Goal: Task Accomplishment & Management: Complete application form

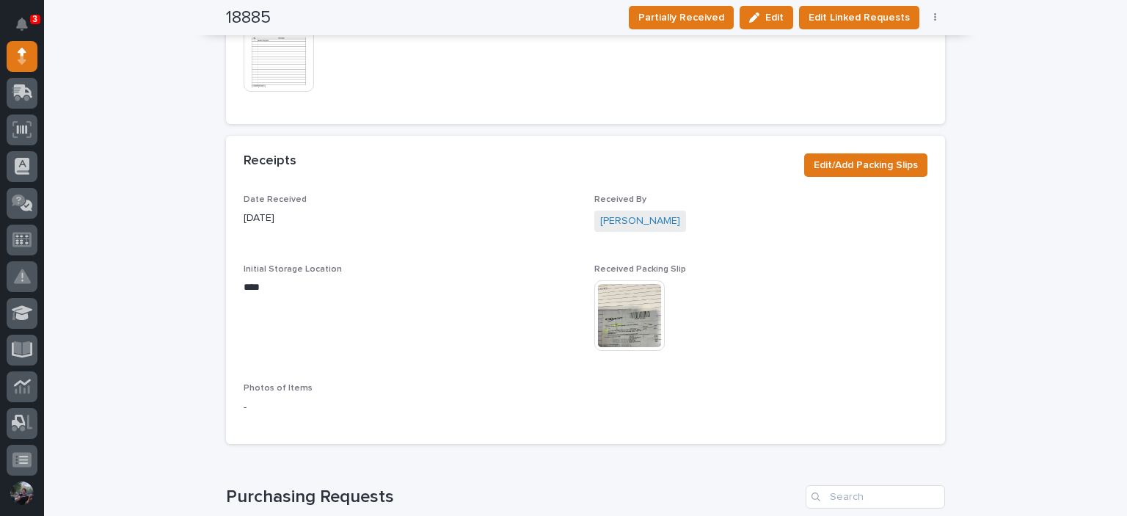
scroll to position [647, 0]
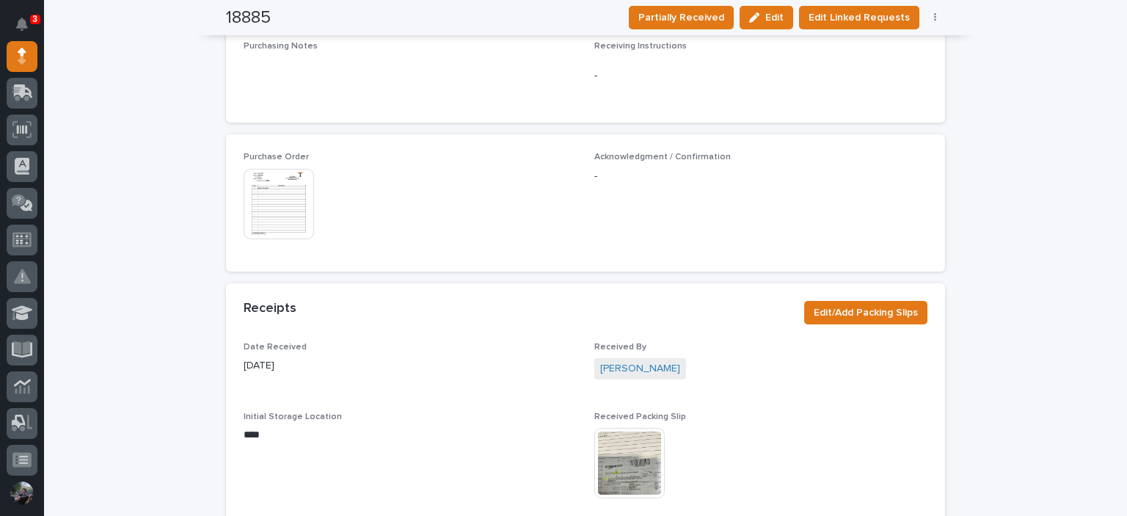
click at [266, 217] on img at bounding box center [279, 204] width 70 height 70
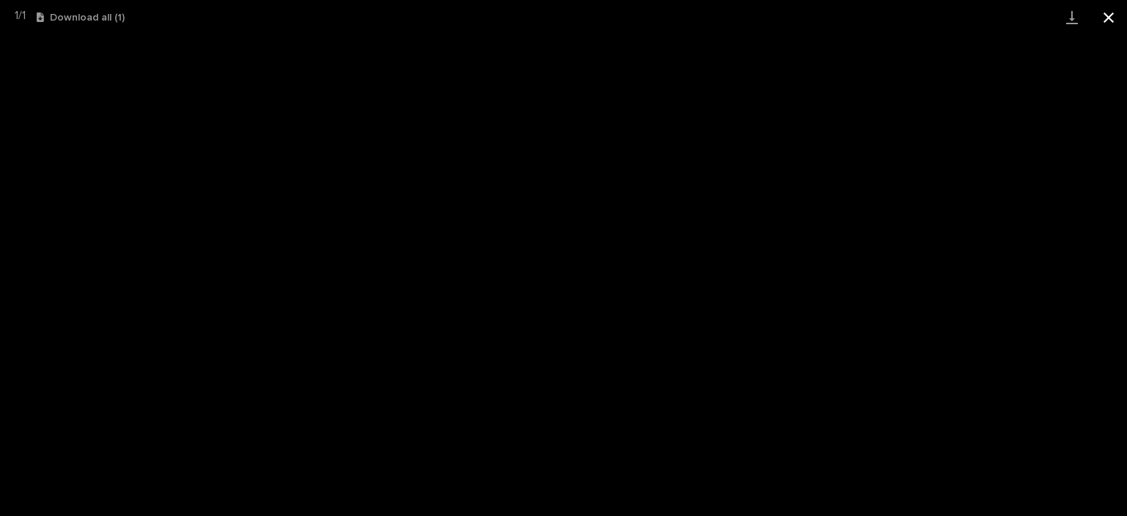
click at [1102, 23] on button "Close gallery" at bounding box center [1109, 17] width 37 height 34
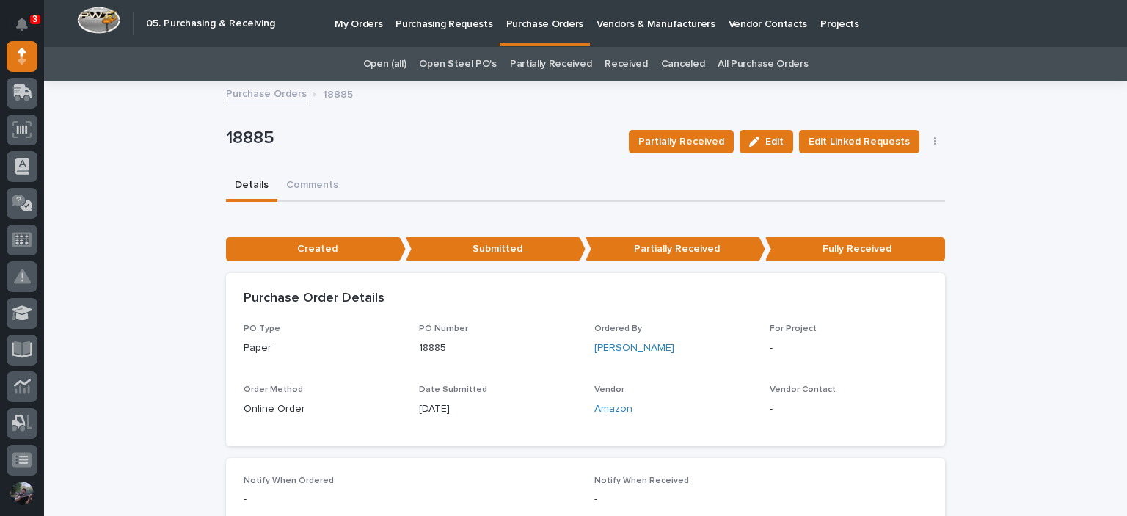
scroll to position [0, 0]
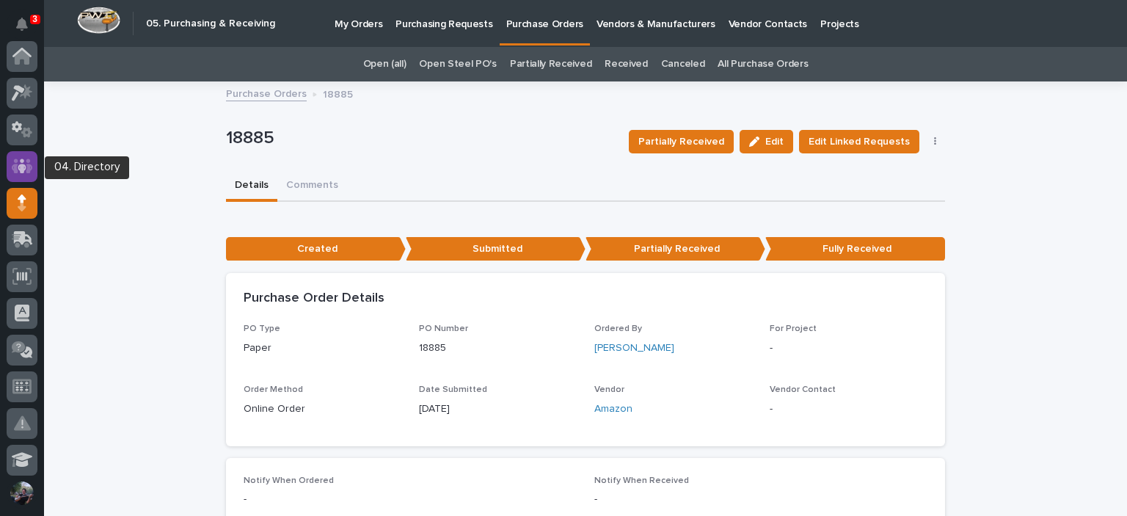
click at [24, 166] on icon at bounding box center [22, 166] width 9 height 15
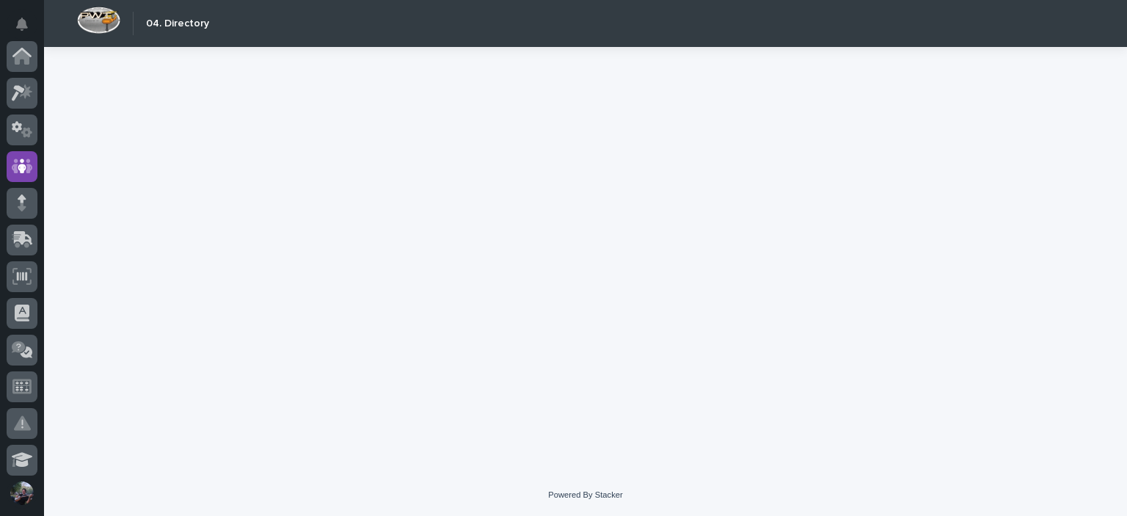
scroll to position [110, 0]
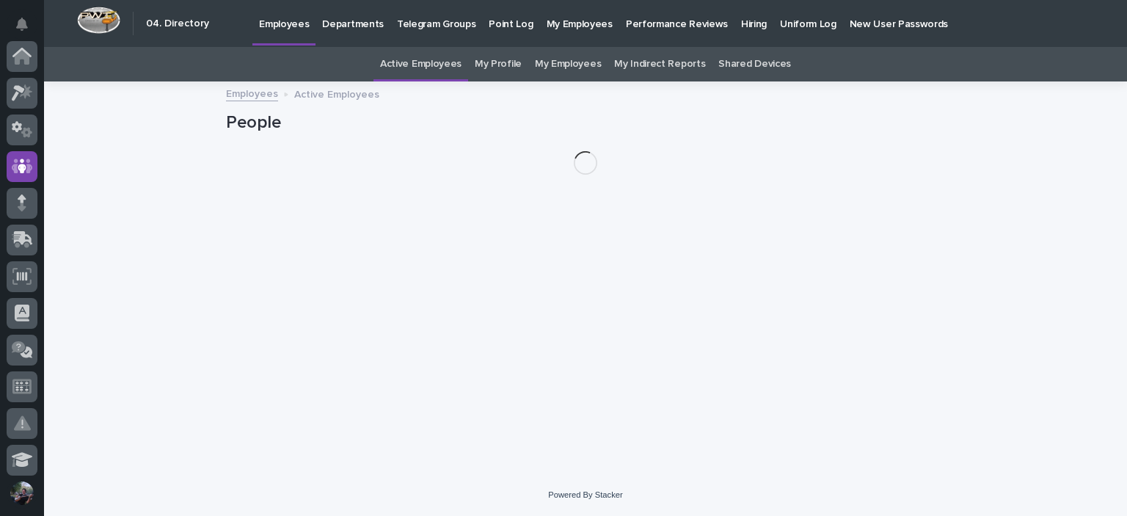
scroll to position [110, 0]
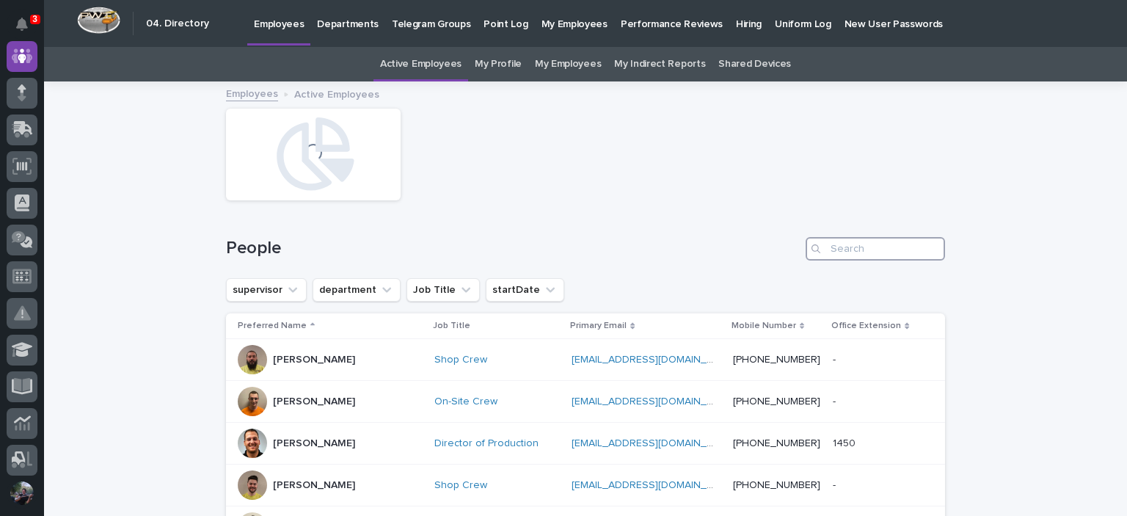
click at [890, 247] on input "Search" at bounding box center [875, 248] width 139 height 23
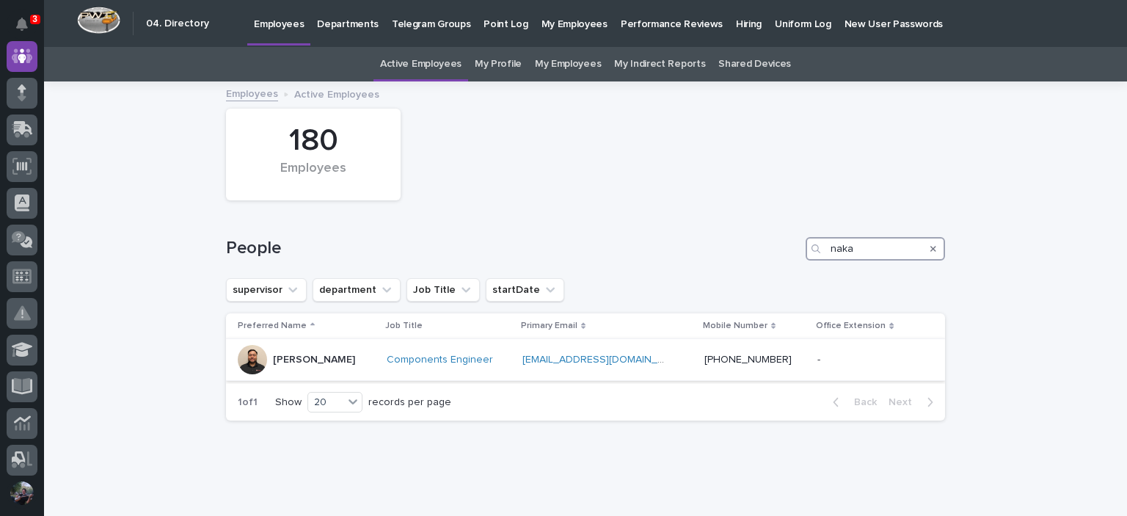
type input "naka"
click at [255, 371] on div at bounding box center [252, 359] width 29 height 29
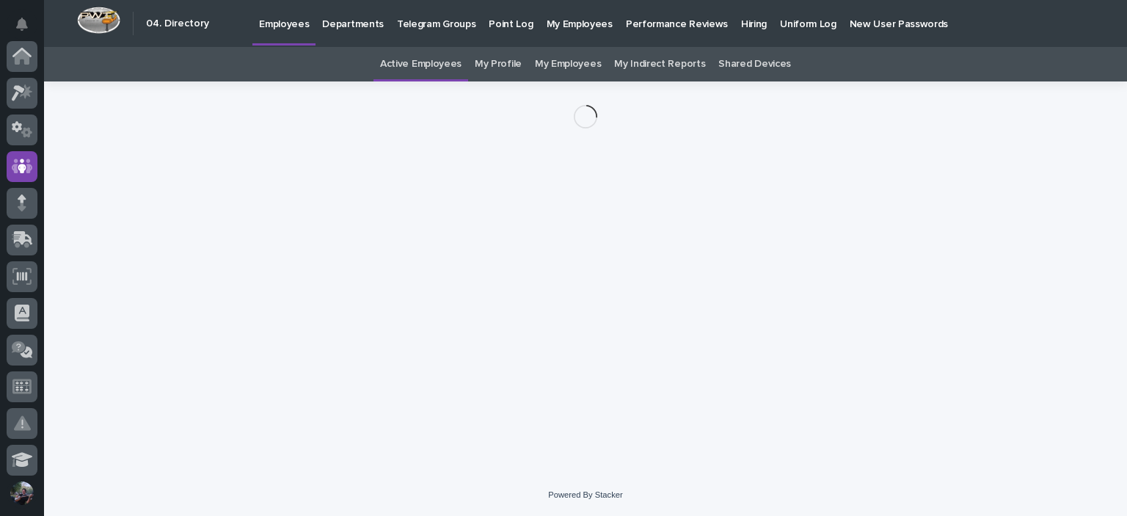
scroll to position [110, 0]
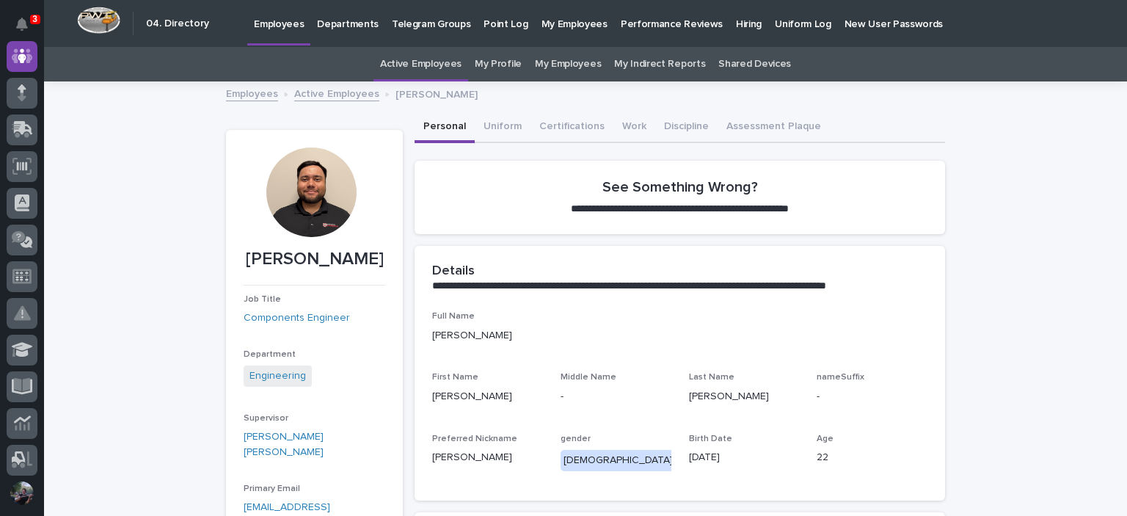
click at [314, 197] on div at bounding box center [311, 193] width 90 height 90
click at [297, 198] on div at bounding box center [311, 193] width 90 height 90
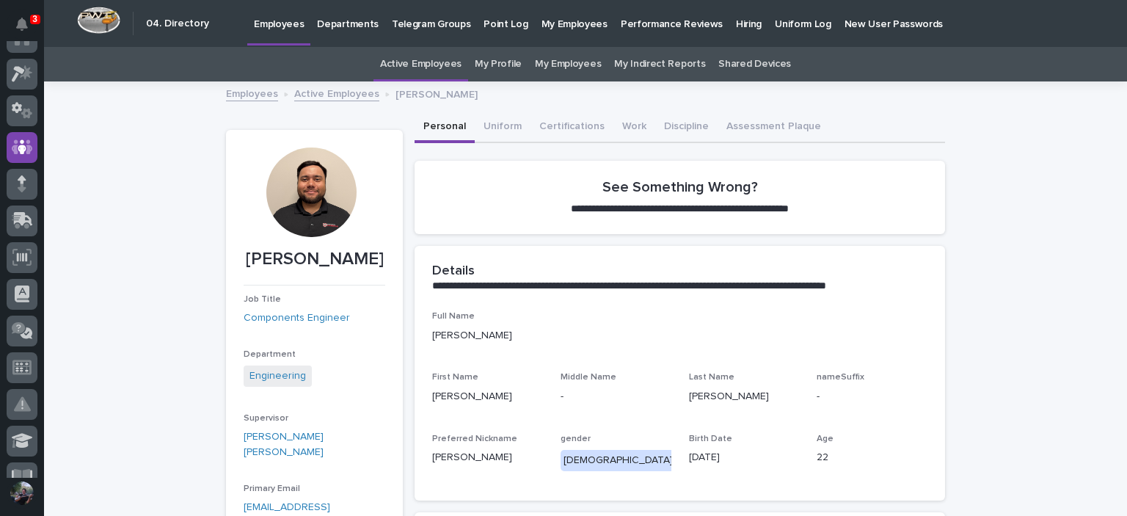
scroll to position [0, 0]
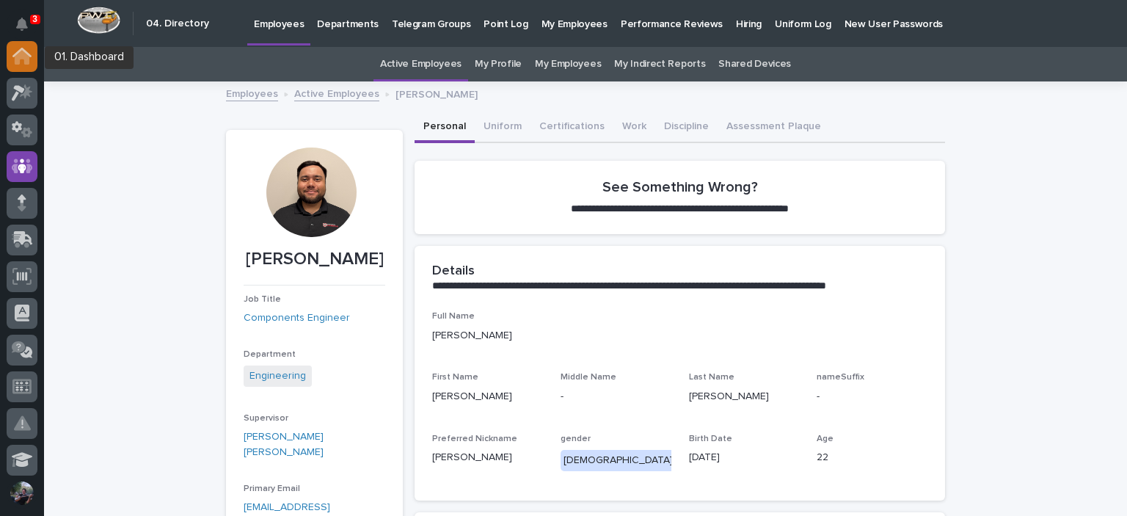
click at [20, 61] on icon at bounding box center [21, 56] width 19 height 17
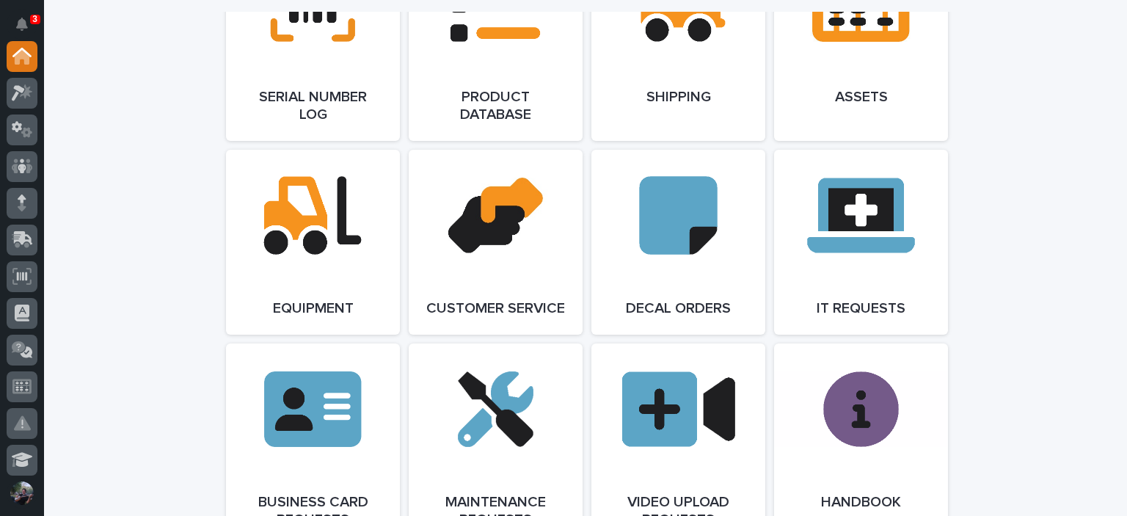
scroll to position [2153, 0]
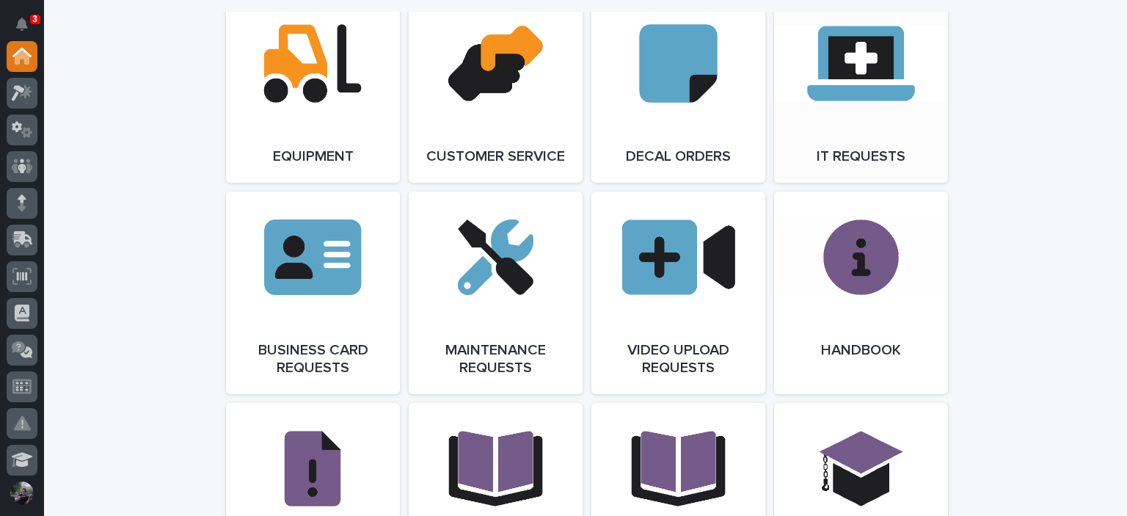
click at [928, 106] on link "Open Link" at bounding box center [861, 90] width 174 height 185
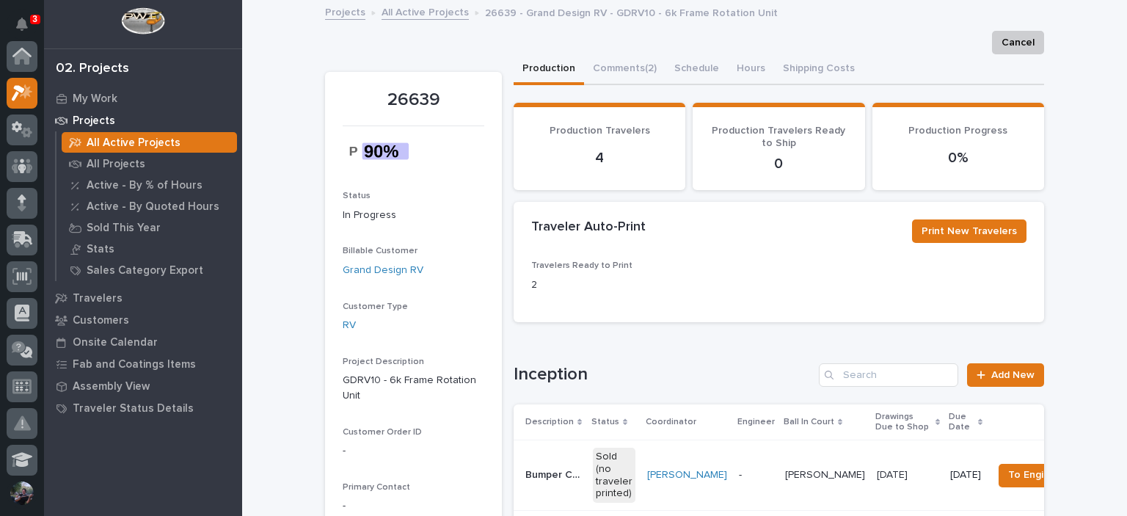
scroll to position [37, 0]
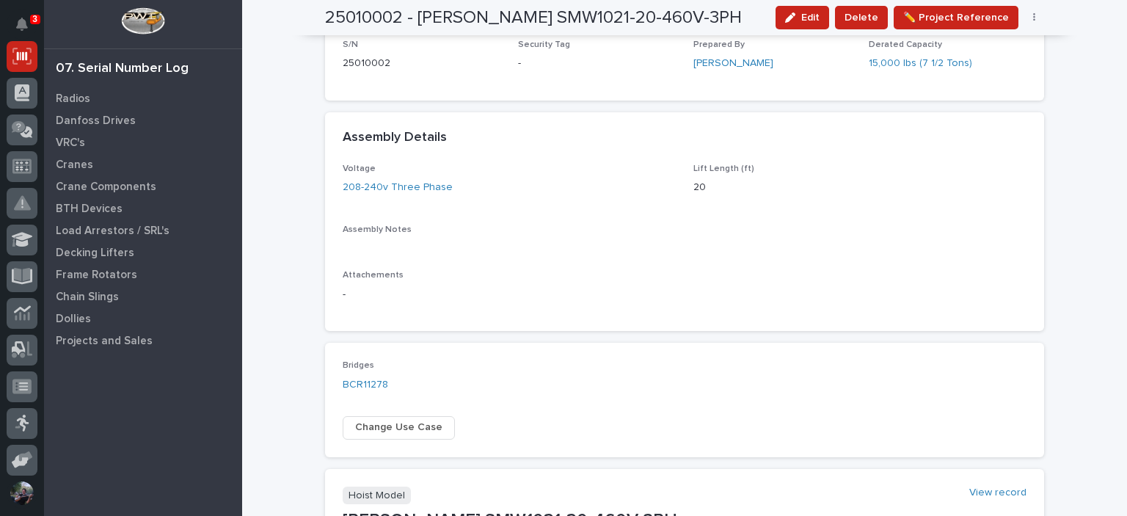
scroll to position [40, 0]
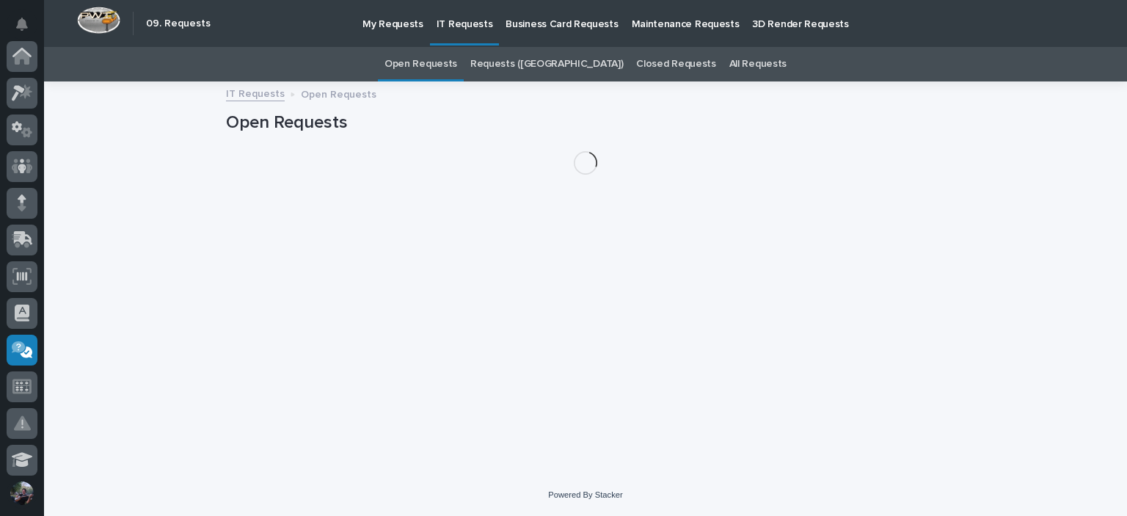
scroll to position [294, 0]
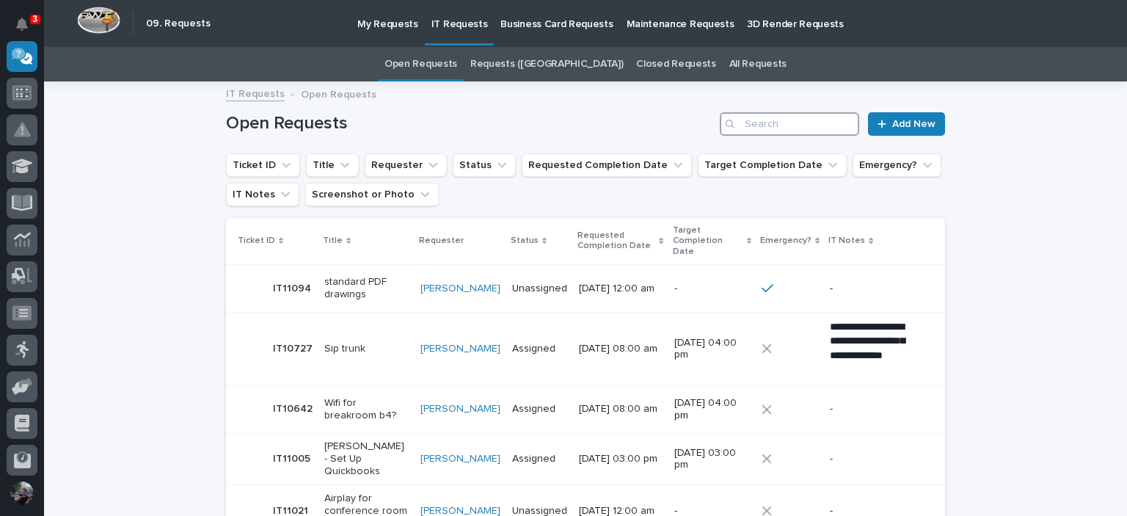
click at [785, 120] on input "Search" at bounding box center [789, 123] width 139 height 23
click at [893, 132] on link "Add New" at bounding box center [906, 123] width 77 height 23
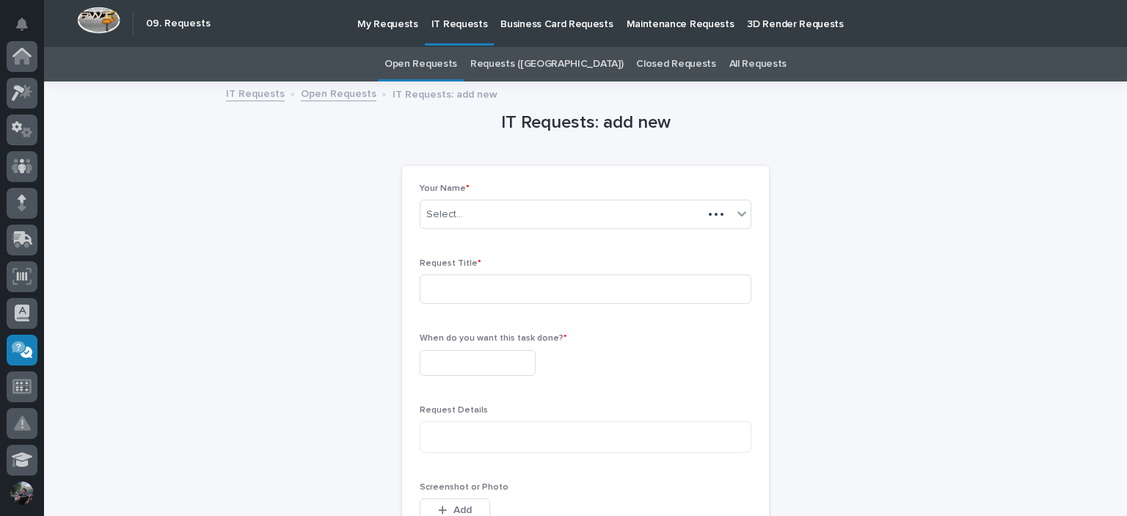
scroll to position [294, 0]
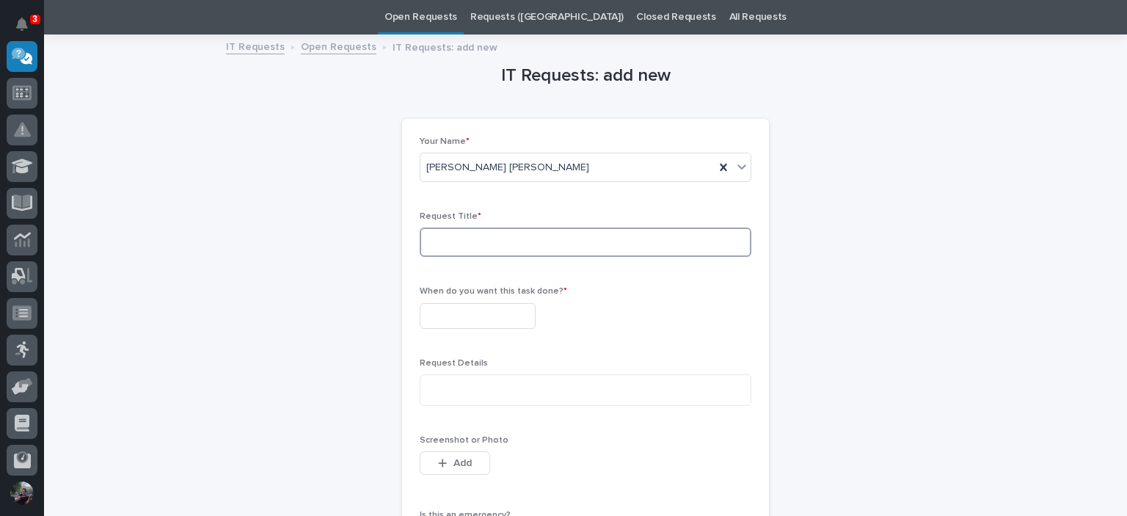
click at [461, 241] on input at bounding box center [586, 242] width 332 height 29
click at [537, 147] on div "Your Name * Kyle Dean Miller" at bounding box center [586, 165] width 332 height 57
click at [529, 160] on div "[PERSON_NAME] [PERSON_NAME]" at bounding box center [568, 168] width 294 height 24
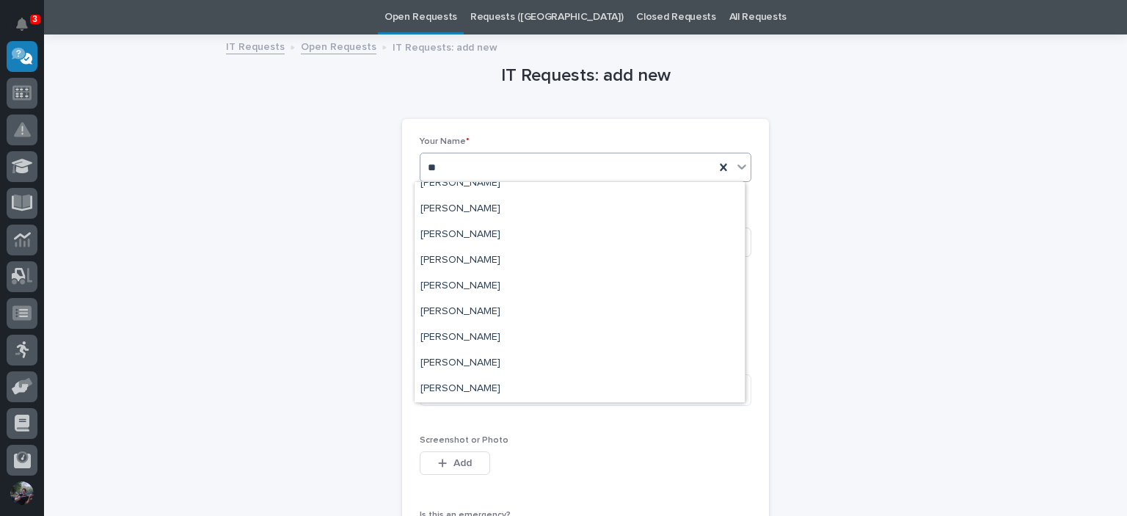
scroll to position [217, 0]
type input "***"
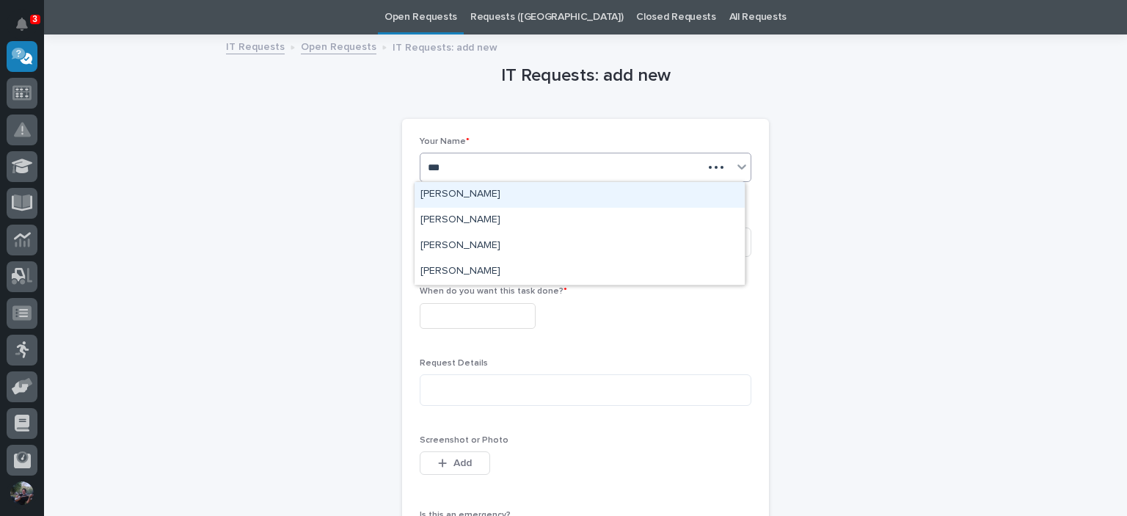
scroll to position [0, 0]
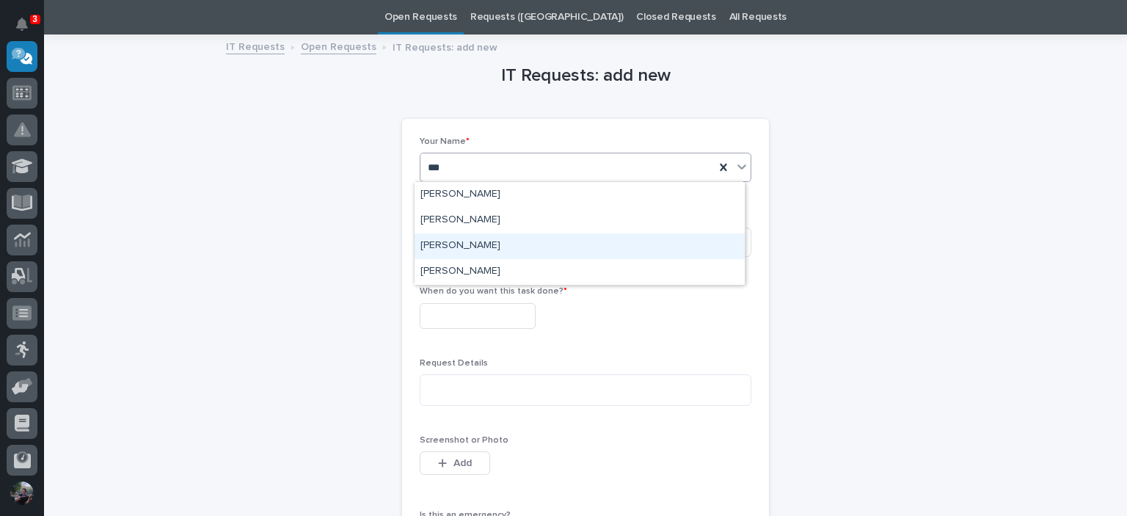
click at [475, 249] on div "Patrick Briar" at bounding box center [580, 246] width 330 height 26
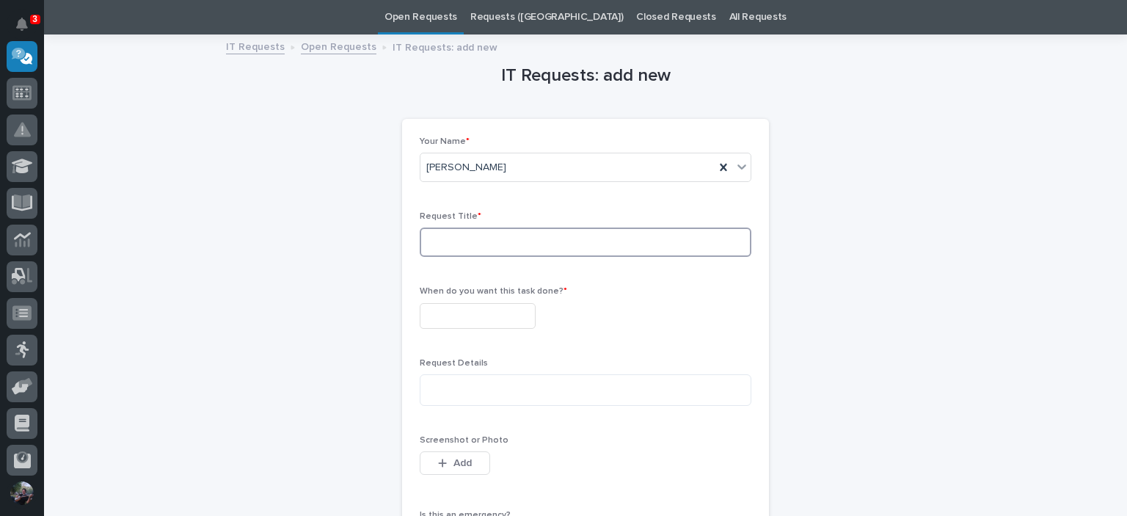
click at [480, 244] on input at bounding box center [586, 242] width 332 height 29
click at [486, 236] on input at bounding box center [586, 242] width 332 height 29
type input "Access to Y drive"
click at [486, 311] on input "text" at bounding box center [478, 316] width 116 height 26
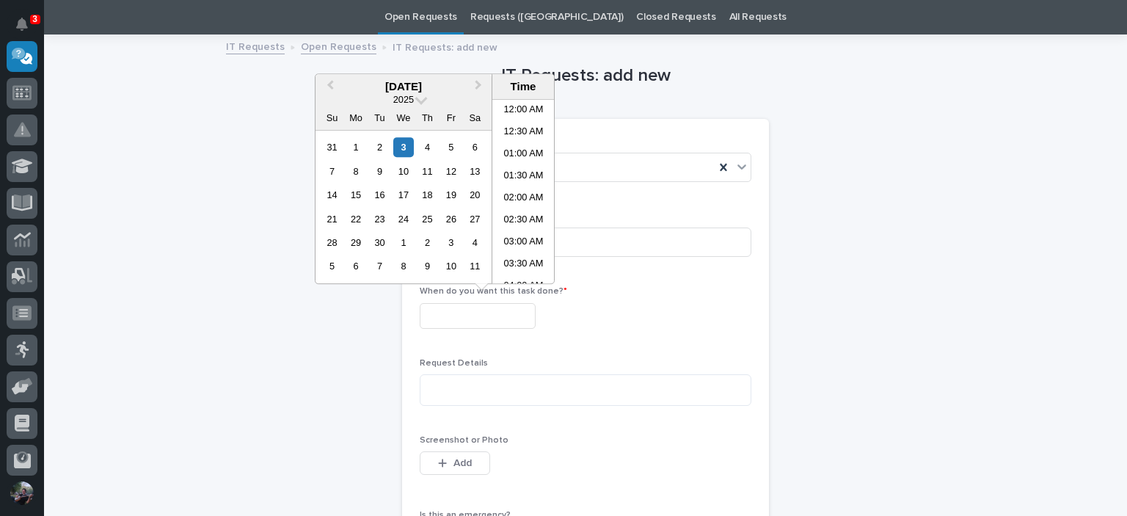
scroll to position [338, 0]
click at [410, 148] on div "3" at bounding box center [403, 147] width 20 height 20
click at [526, 186] on li "11:30 AM" at bounding box center [524, 182] width 62 height 22
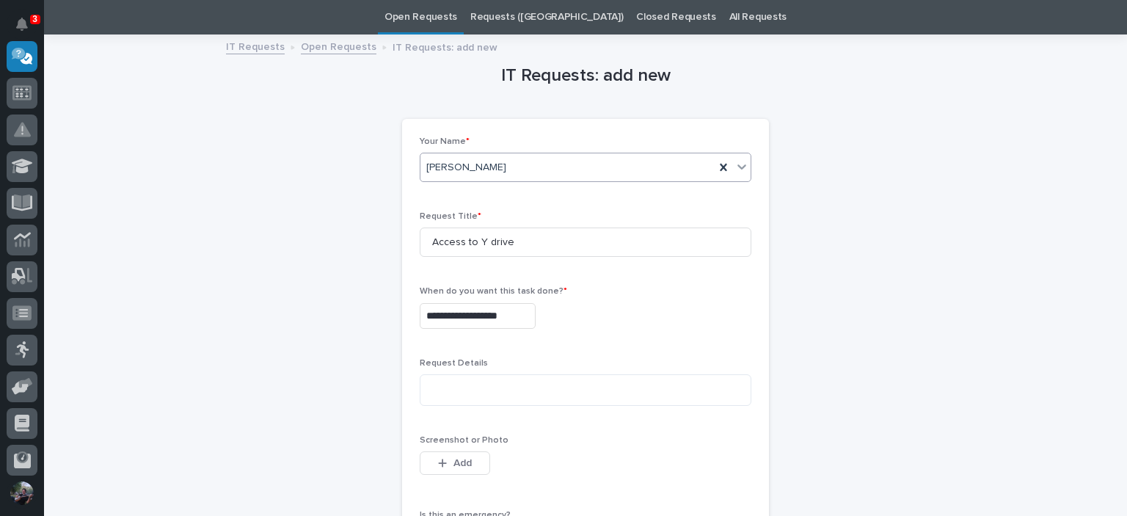
type input "**********"
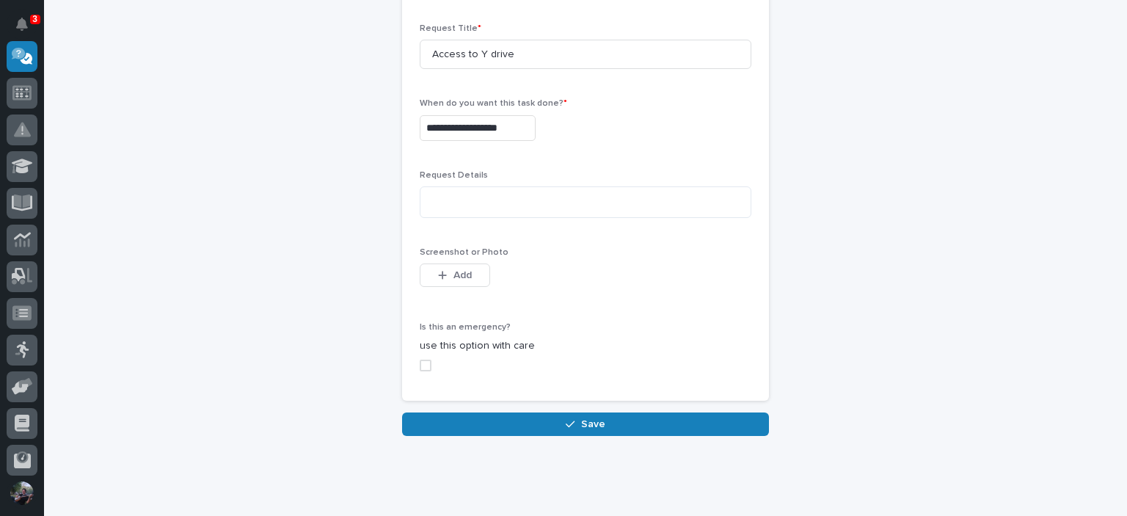
scroll to position [242, 0]
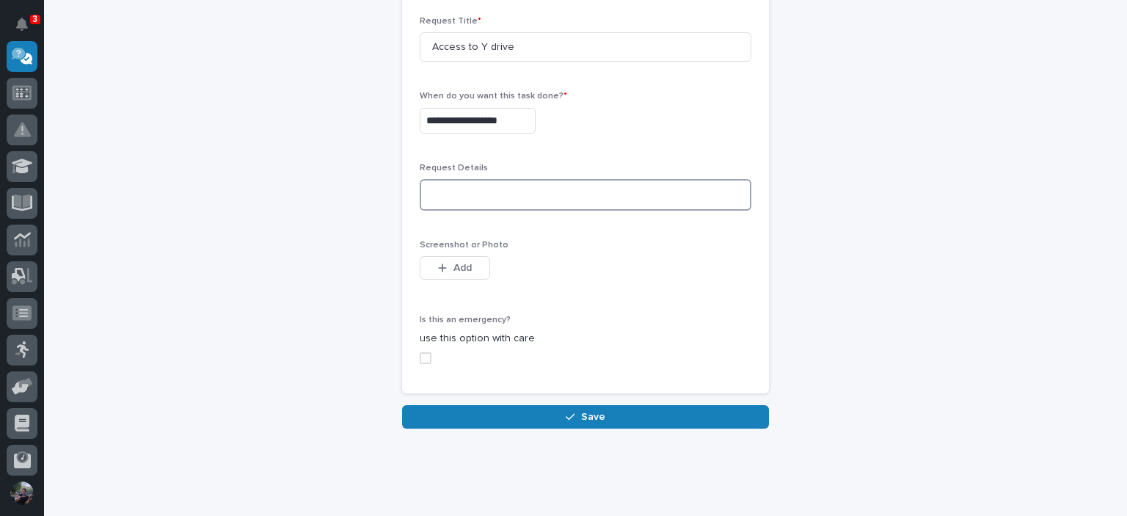
click at [460, 201] on textarea at bounding box center [586, 195] width 332 height 32
type textarea "**********"
click at [421, 363] on div "Is this an emergency? use this option with care" at bounding box center [586, 345] width 332 height 61
click at [421, 361] on span at bounding box center [426, 358] width 12 height 12
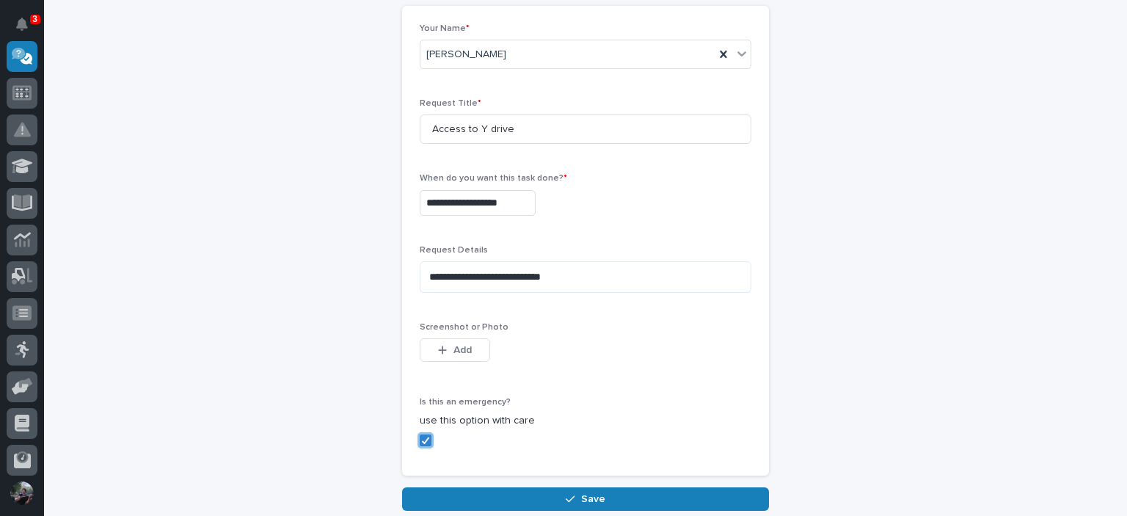
scroll to position [269, 0]
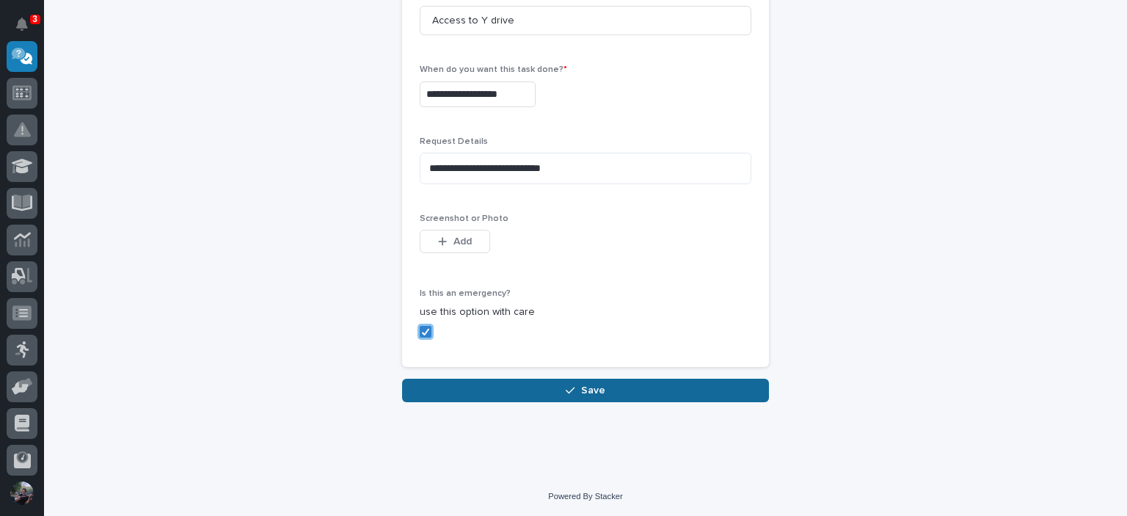
click at [503, 386] on button "Save" at bounding box center [585, 390] width 367 height 23
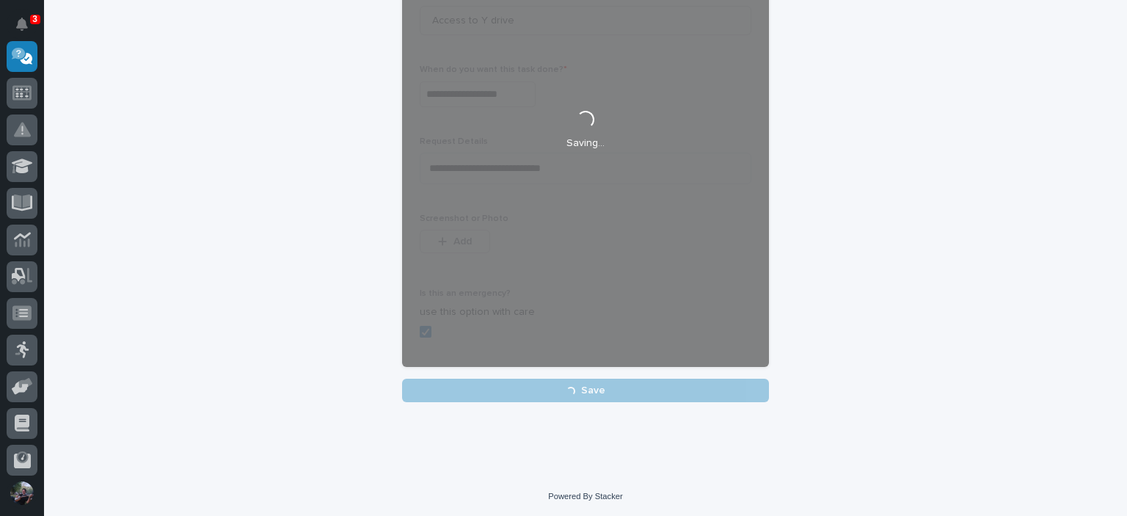
scroll to position [0, 0]
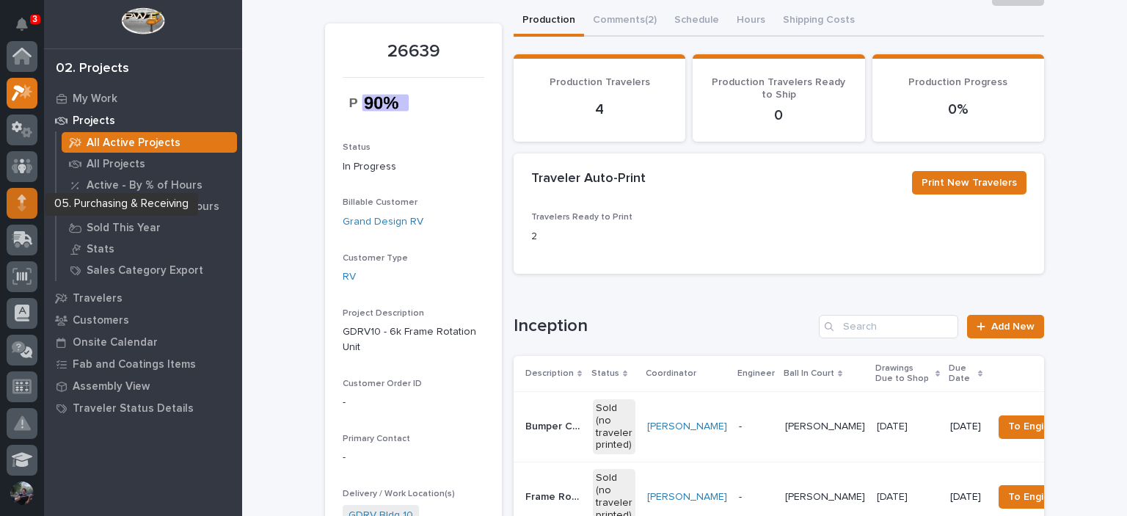
click at [27, 208] on div at bounding box center [22, 203] width 31 height 31
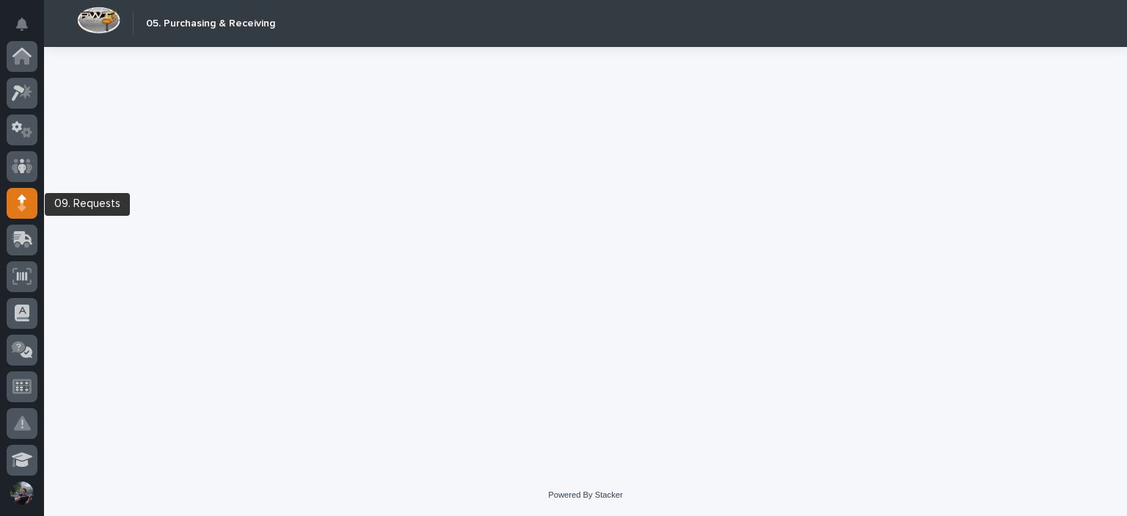
scroll to position [147, 0]
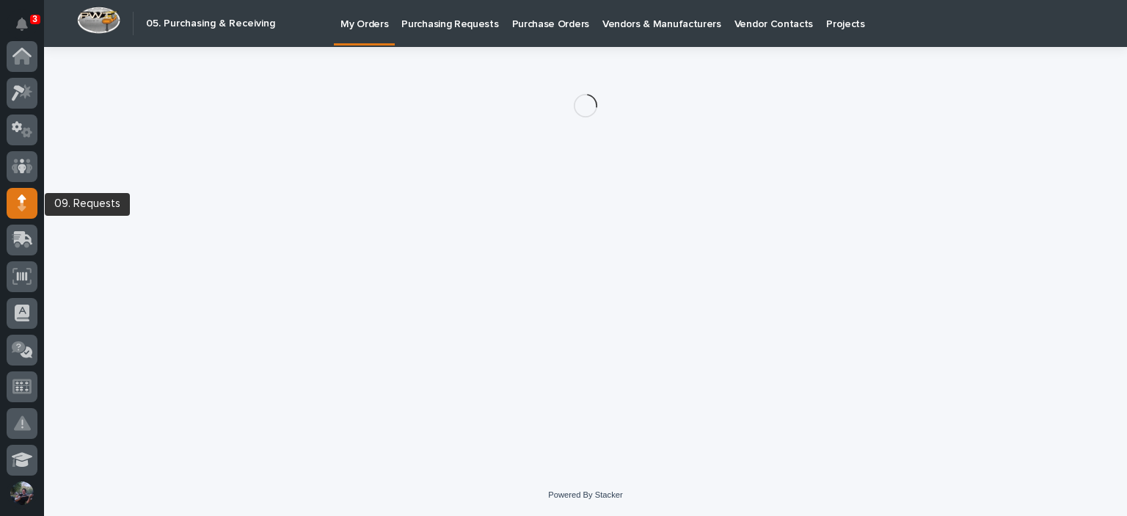
scroll to position [147, 0]
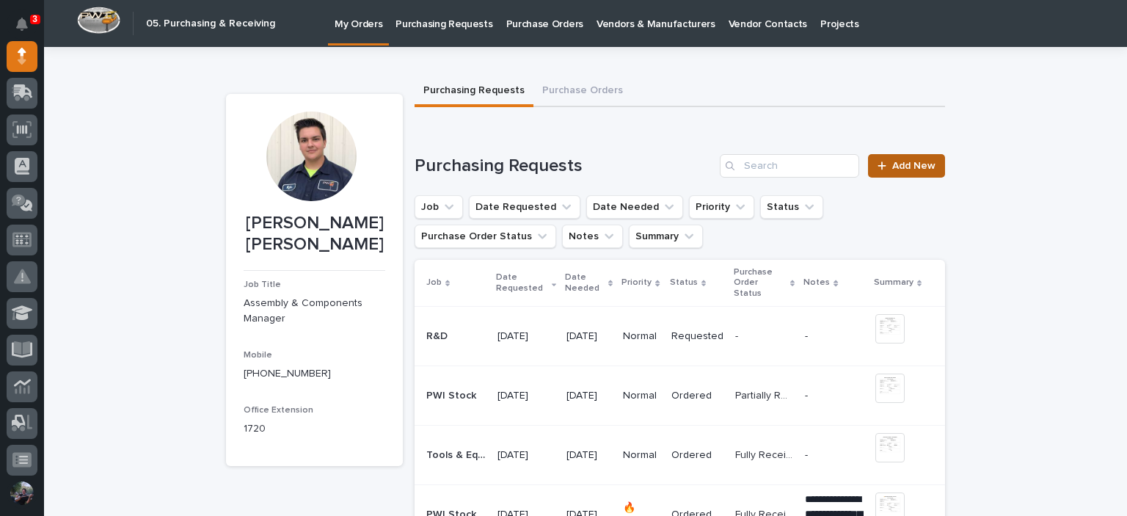
click at [912, 156] on link "Add New" at bounding box center [906, 165] width 77 height 23
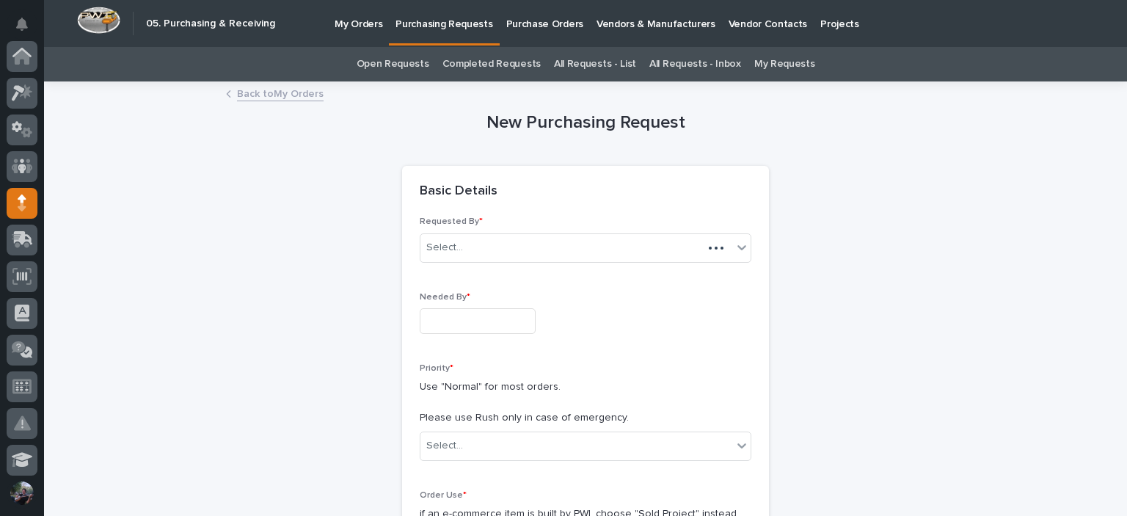
scroll to position [147, 0]
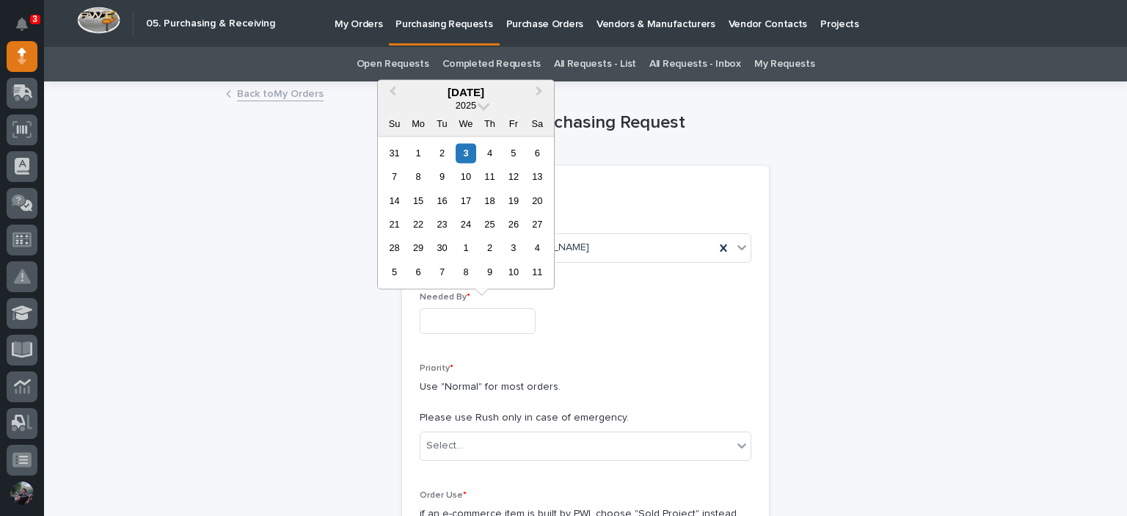
click at [506, 319] on input "text" at bounding box center [478, 321] width 116 height 26
click at [515, 178] on div "12" at bounding box center [514, 177] width 20 height 20
type input "**********"
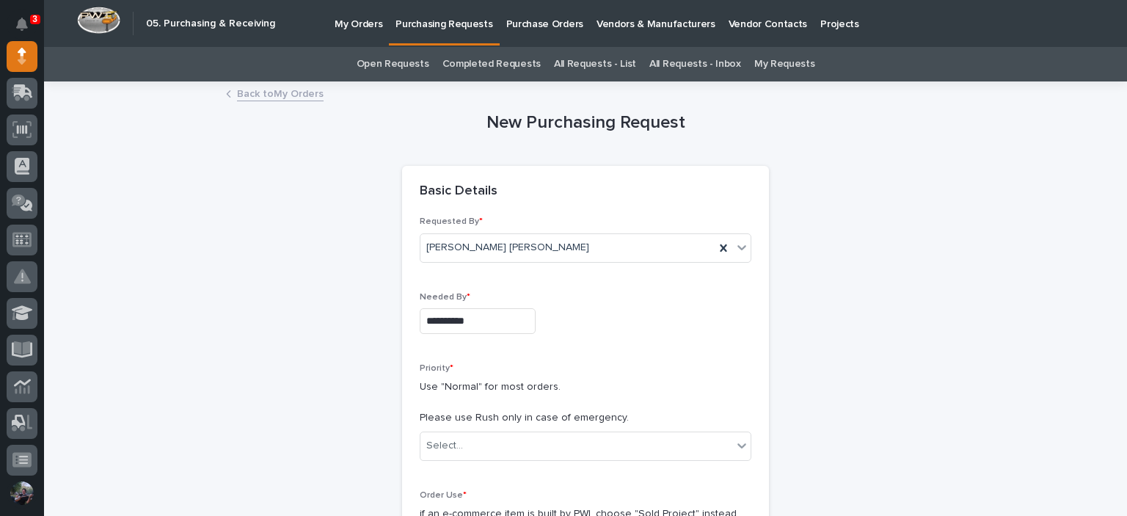
scroll to position [195, 0]
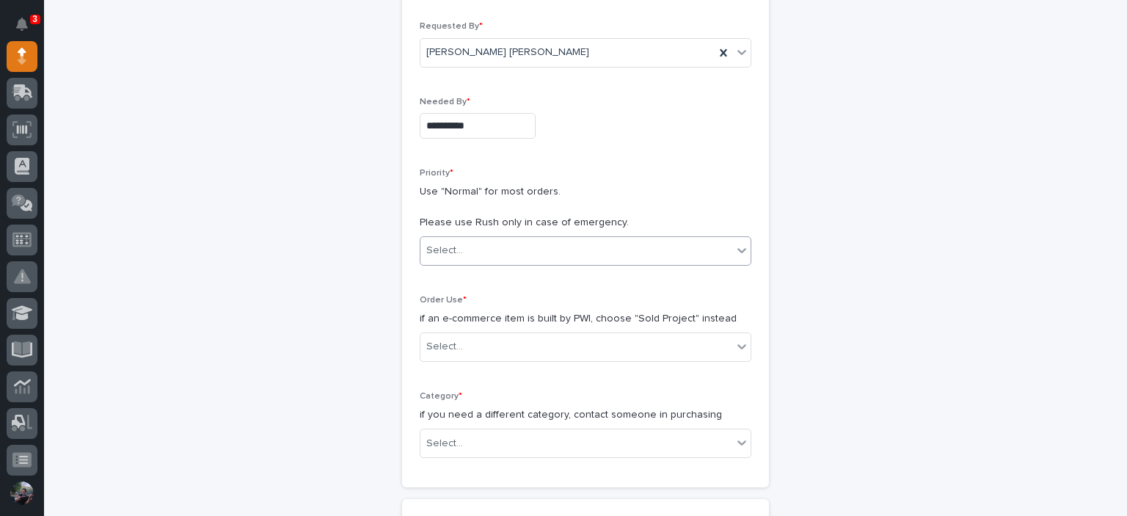
click at [471, 247] on div "Select..." at bounding box center [577, 251] width 312 height 24
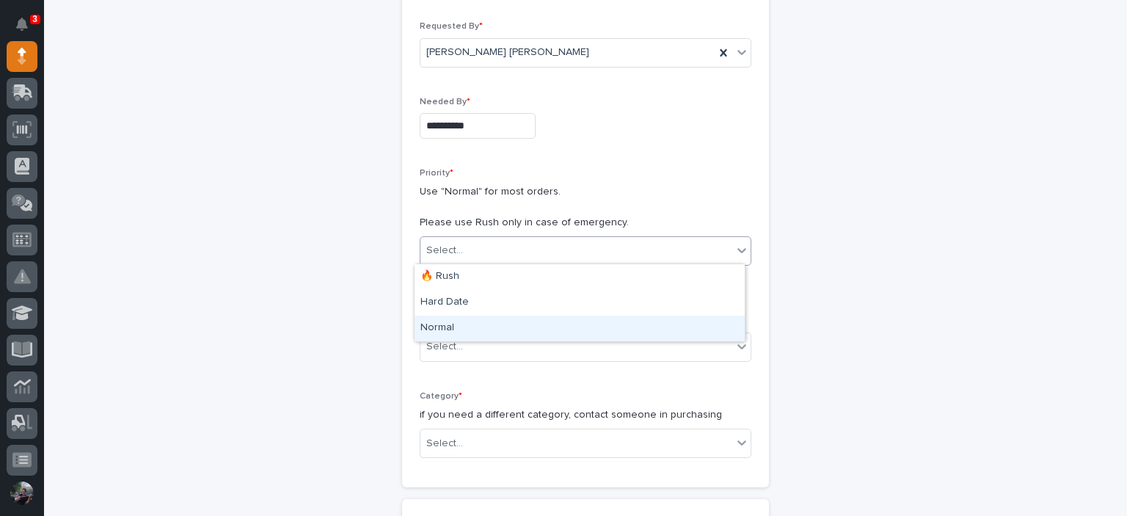
click at [482, 337] on div "Normal" at bounding box center [580, 329] width 330 height 26
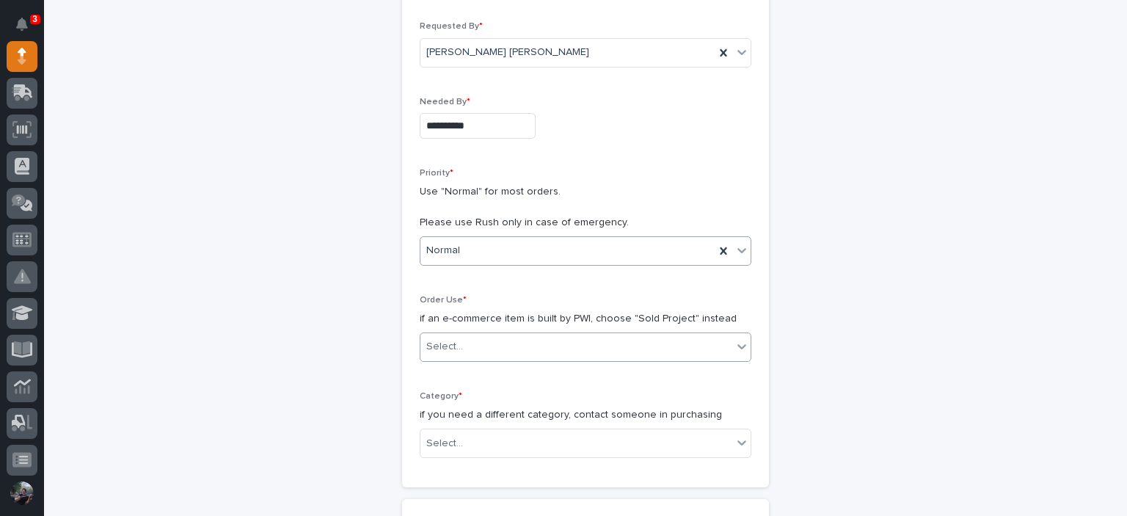
click at [475, 335] on div "Select..." at bounding box center [577, 347] width 312 height 24
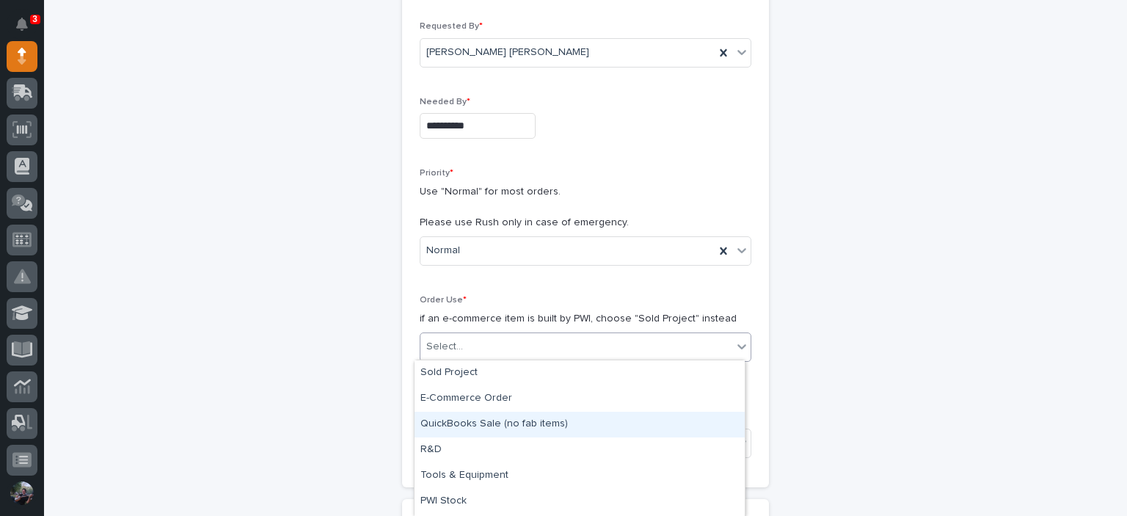
scroll to position [23, 0]
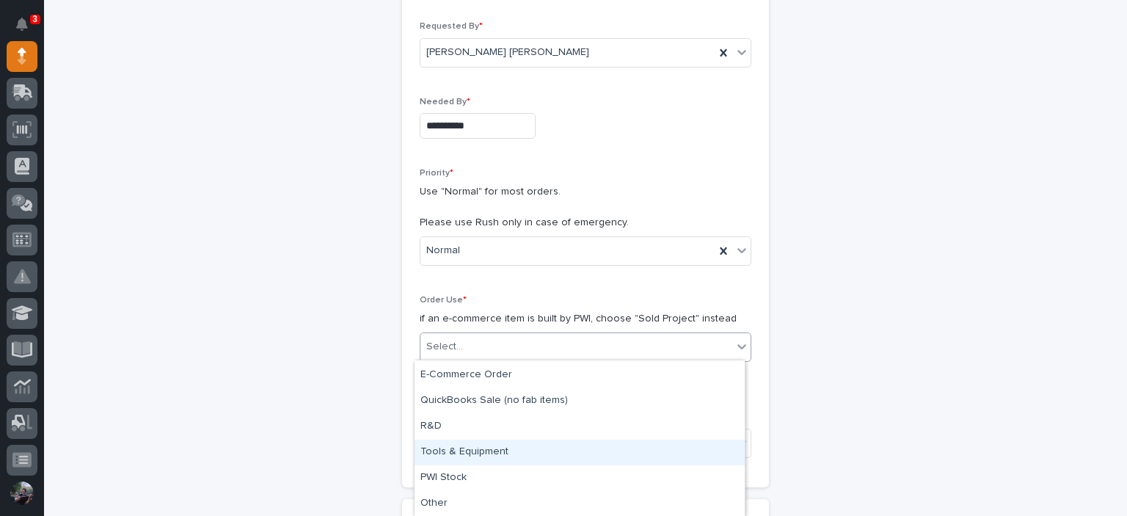
drag, startPoint x: 532, startPoint y: 437, endPoint x: 531, endPoint y: 454, distance: 16.2
click at [531, 454] on div "Tools & Equipment" at bounding box center [580, 453] width 330 height 26
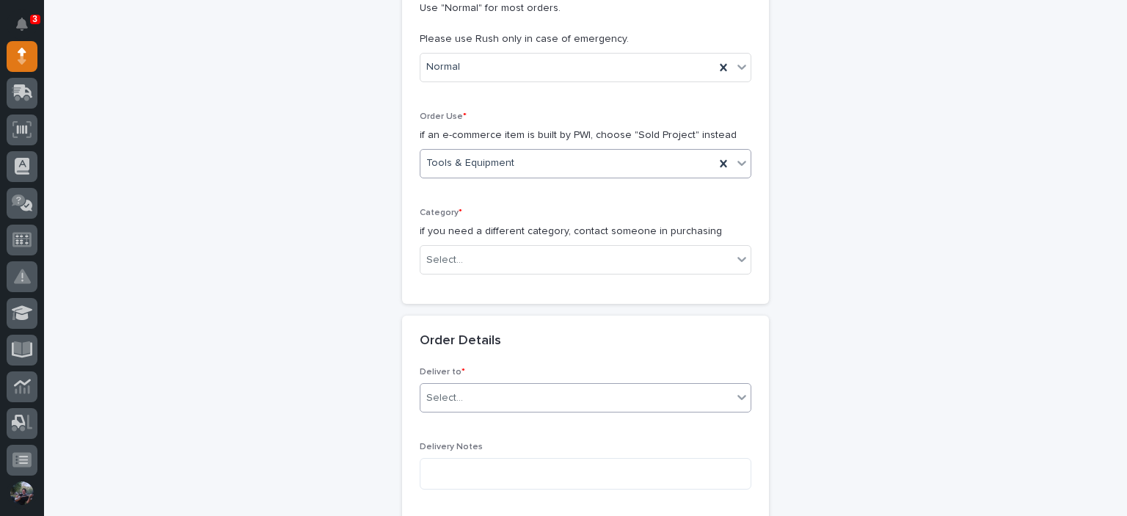
scroll to position [391, 0]
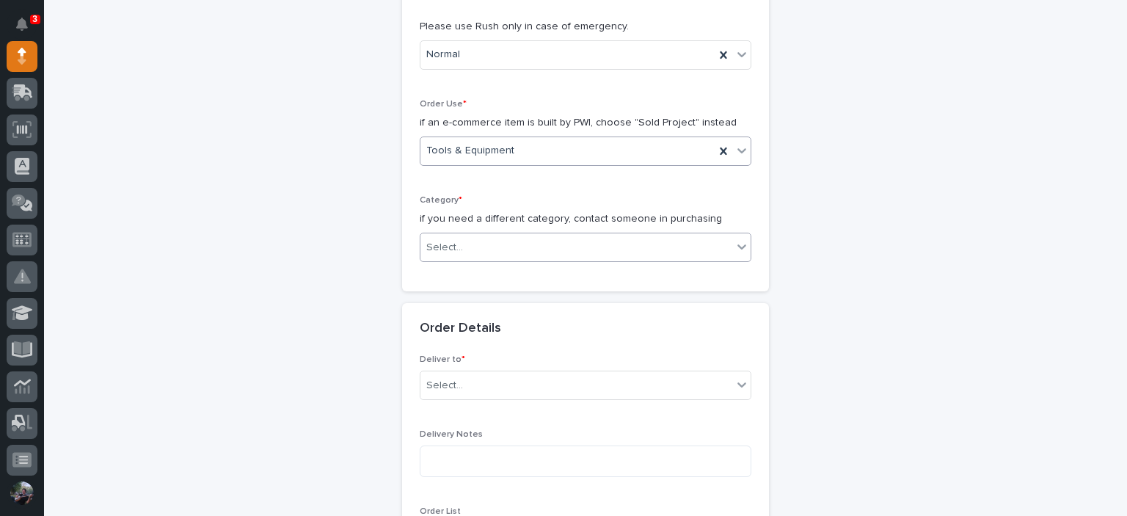
click at [486, 253] on div "Select..." at bounding box center [577, 248] width 312 height 24
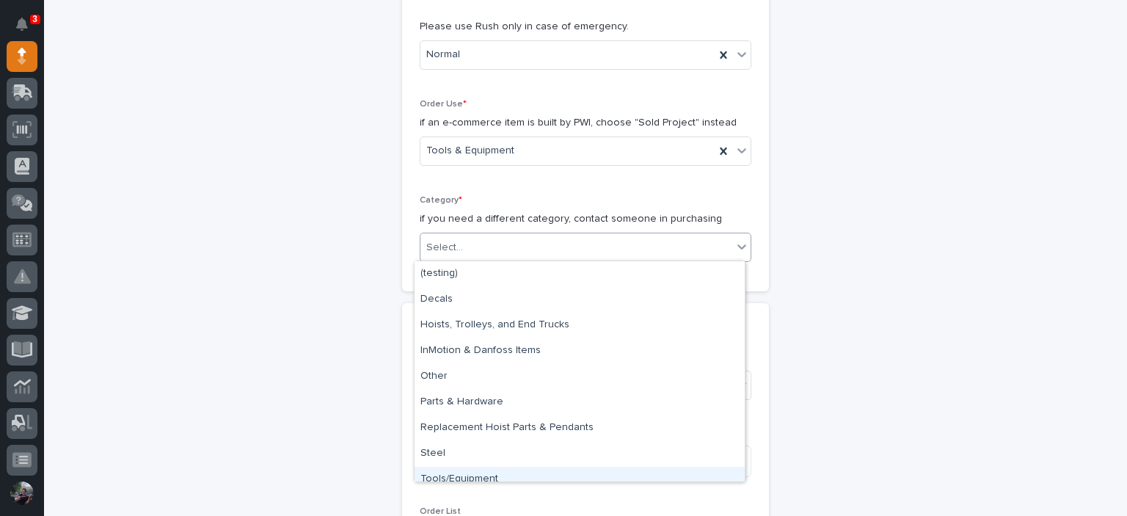
click at [651, 468] on div "Tools/Equipment" at bounding box center [580, 480] width 330 height 26
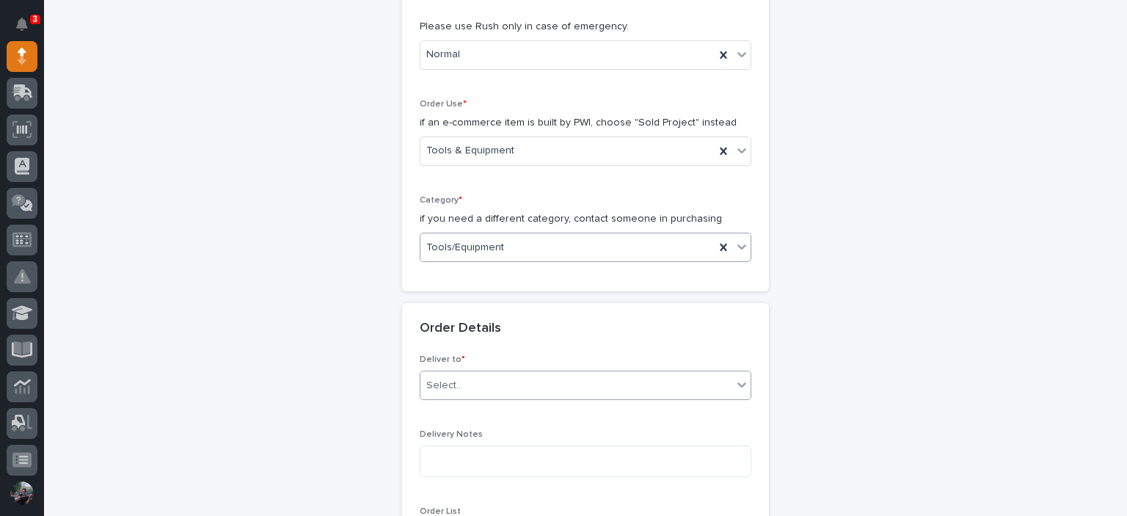
click at [503, 386] on div "Select..." at bounding box center [577, 386] width 312 height 24
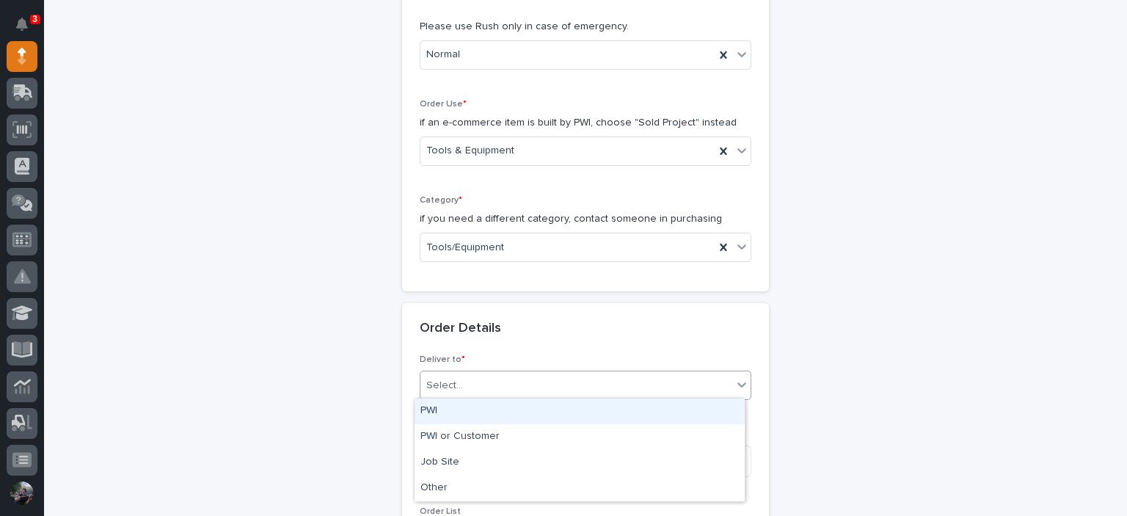
click at [498, 416] on div "PWI" at bounding box center [580, 412] width 330 height 26
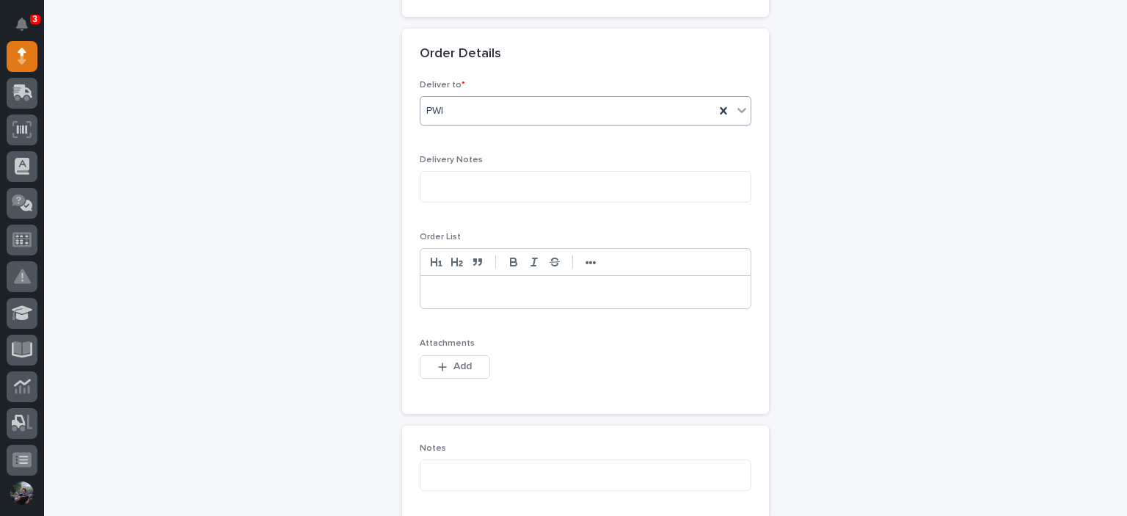
scroll to position [636, 0]
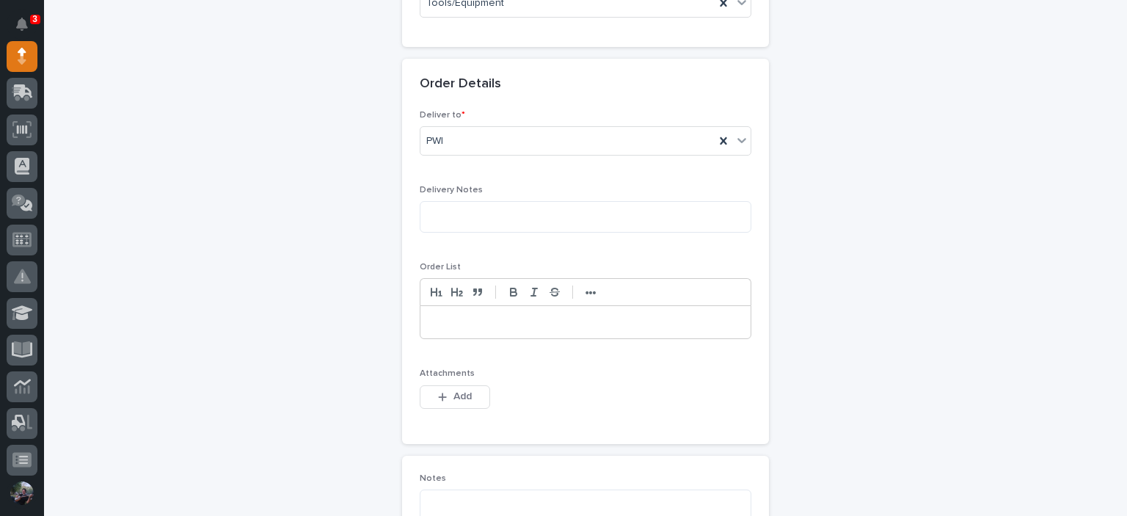
click at [484, 328] on div at bounding box center [586, 322] width 330 height 32
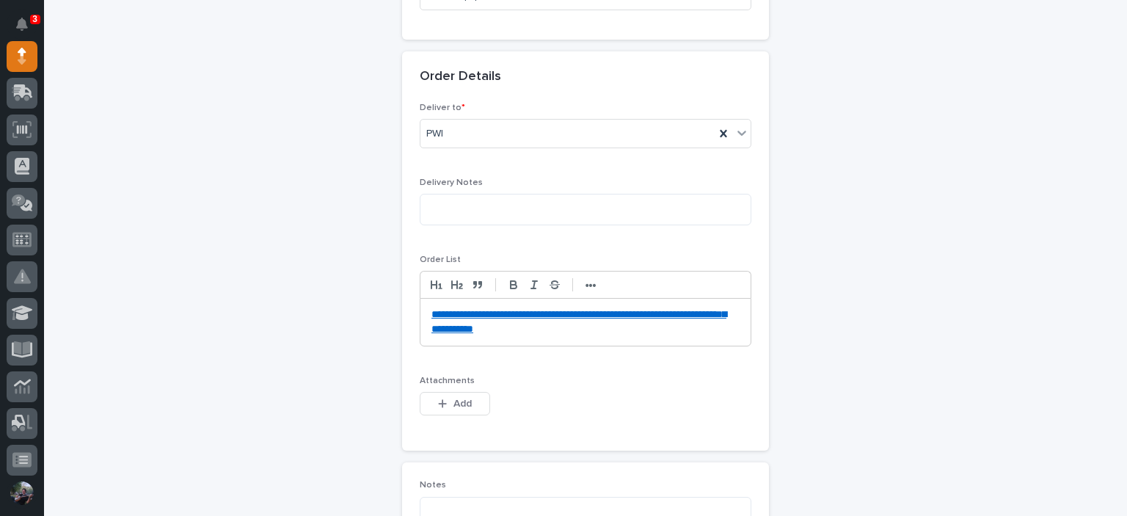
click at [424, 314] on div "**********" at bounding box center [586, 322] width 330 height 47
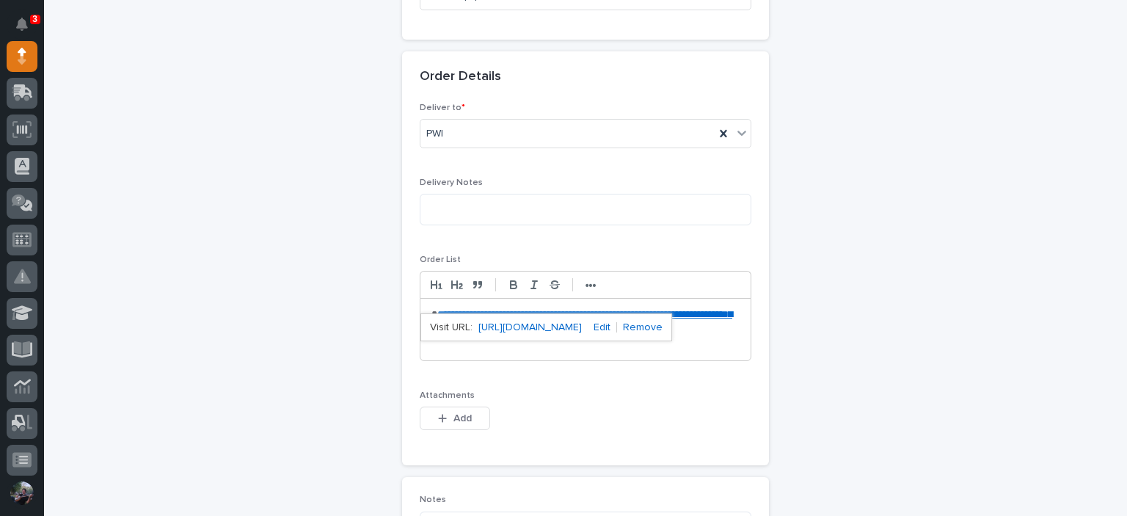
click at [638, 432] on div "This file cannot be opened Download File Add" at bounding box center [586, 421] width 332 height 29
click at [445, 308] on p "**********" at bounding box center [586, 330] width 308 height 44
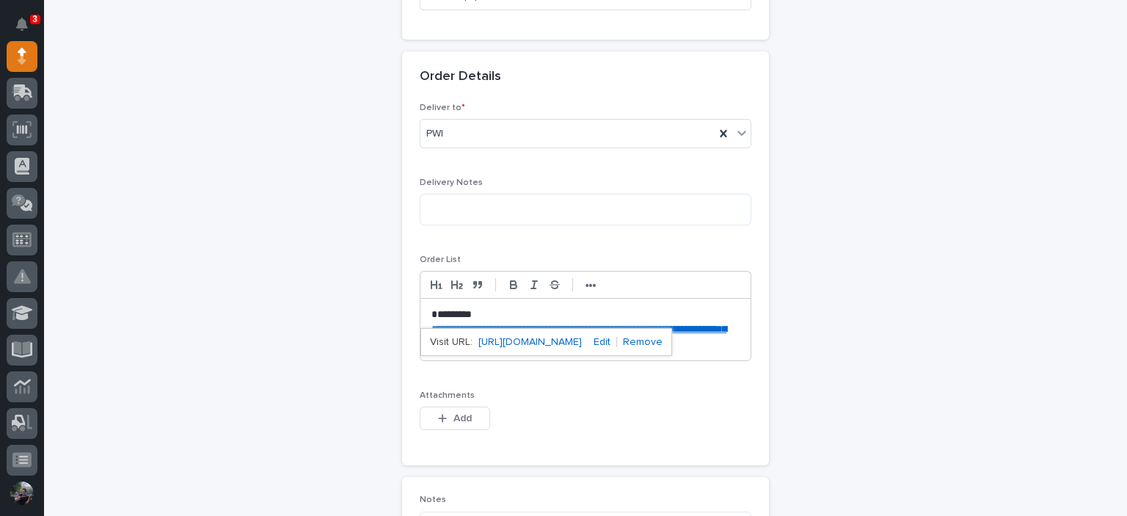
click at [479, 308] on p "*********" at bounding box center [586, 315] width 308 height 15
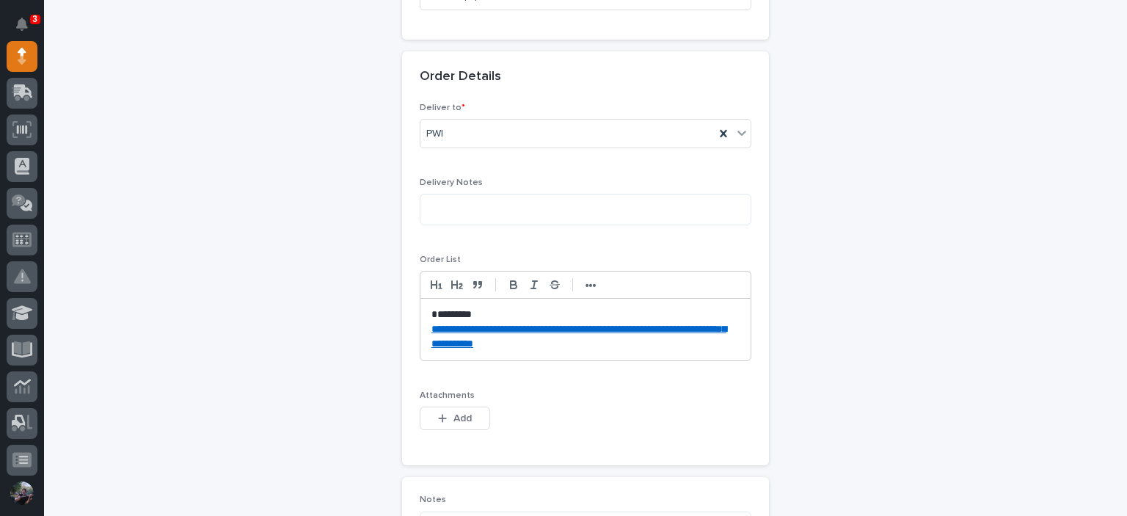
click at [484, 316] on p "*********" at bounding box center [586, 315] width 308 height 15
click at [635, 346] on p "**********" at bounding box center [586, 336] width 308 height 29
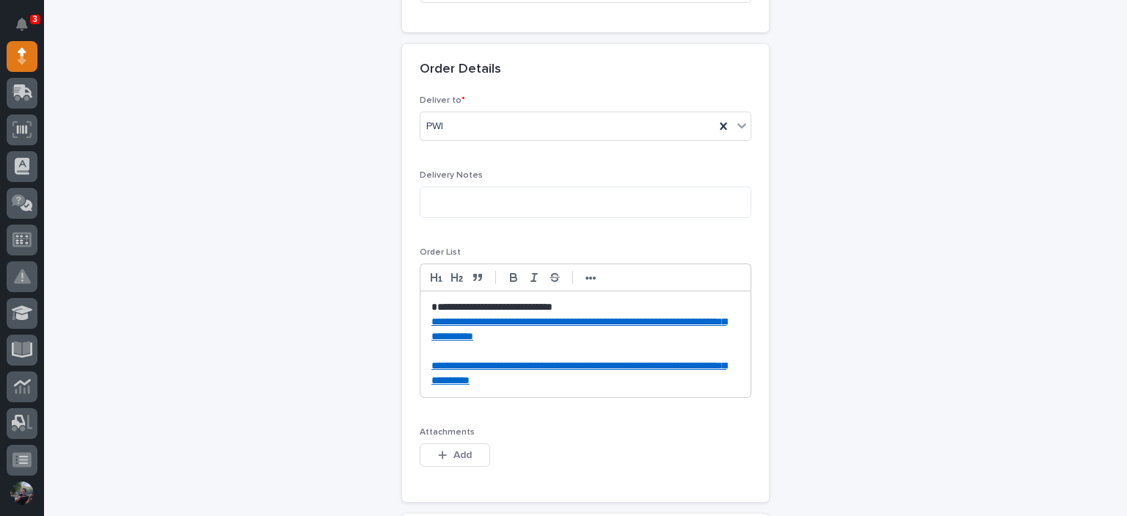
click at [554, 346] on p at bounding box center [586, 351] width 308 height 15
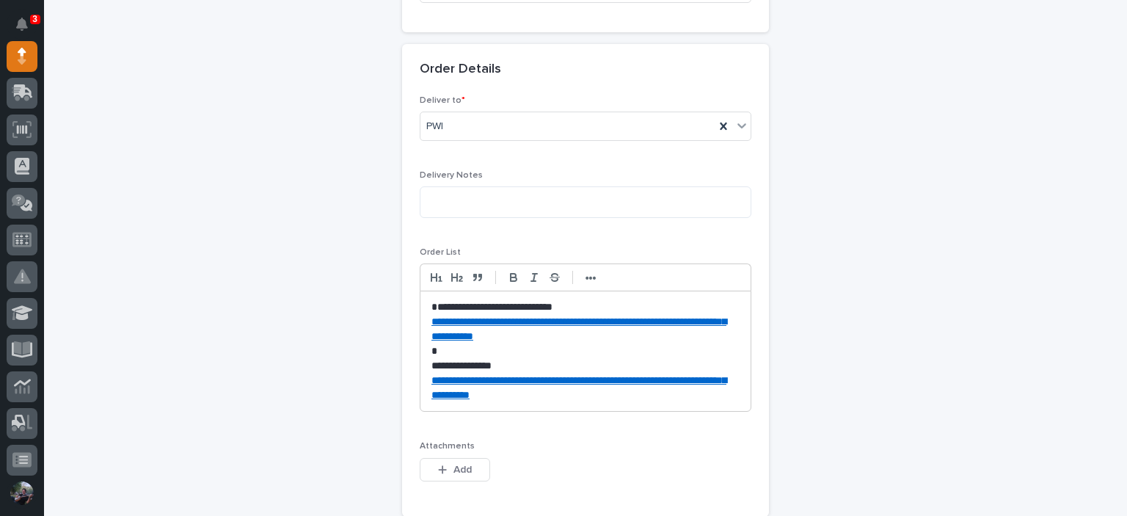
click at [472, 308] on p "**********" at bounding box center [586, 307] width 308 height 15
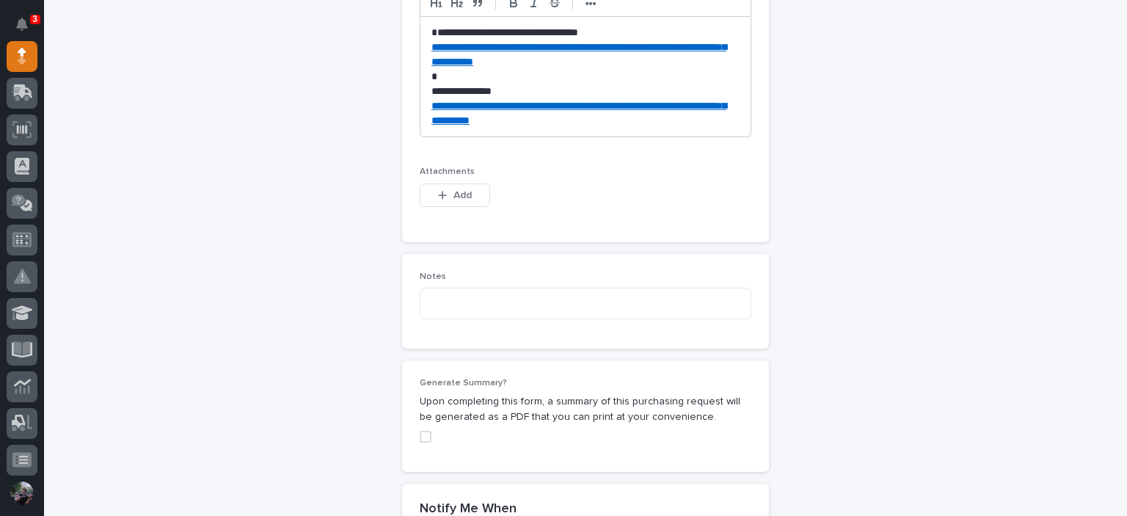
scroll to position [921, 0]
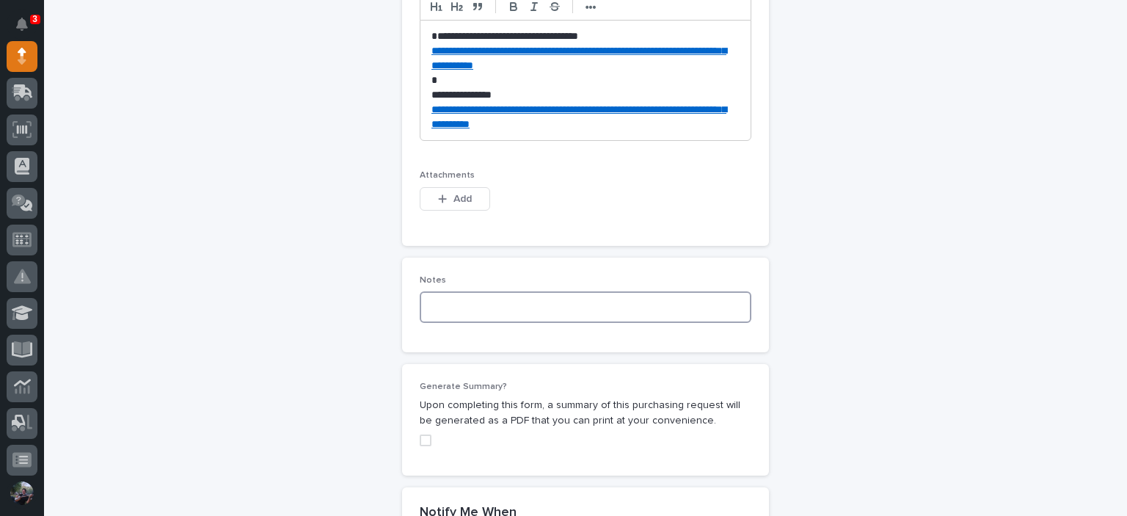
click at [463, 291] on textarea at bounding box center [586, 307] width 332 height 32
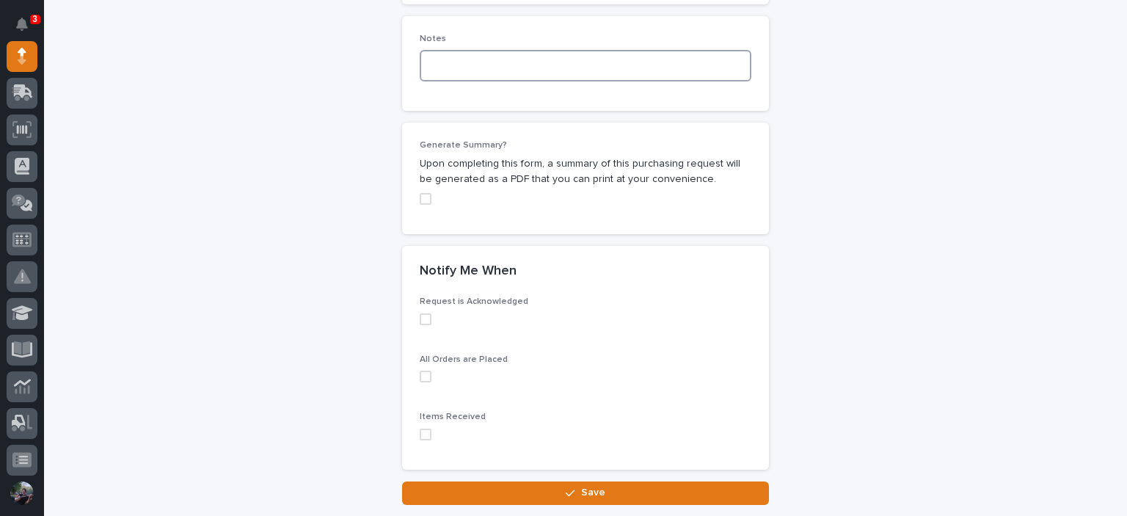
scroll to position [1166, 0]
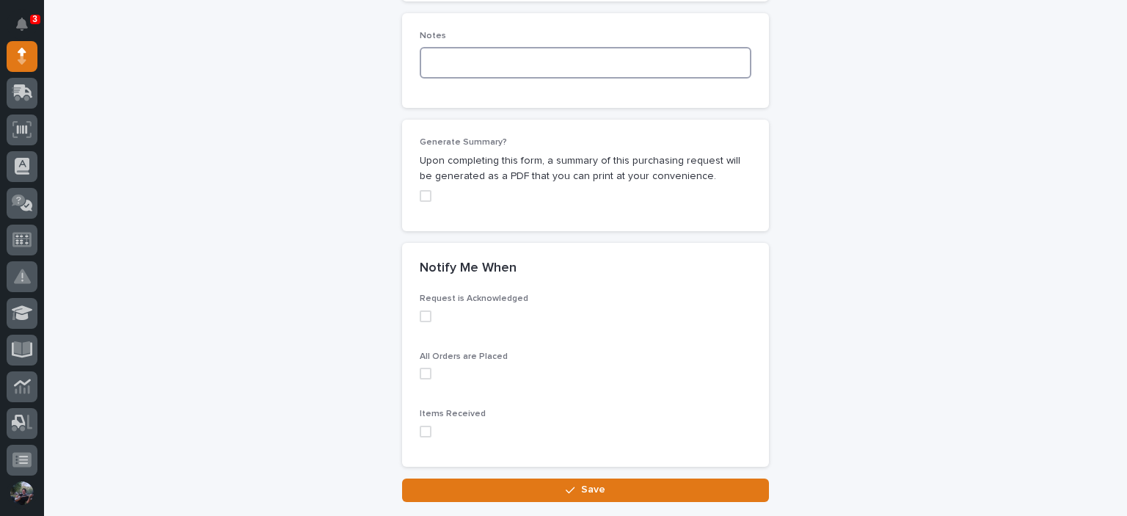
click at [420, 426] on span at bounding box center [426, 432] width 12 height 12
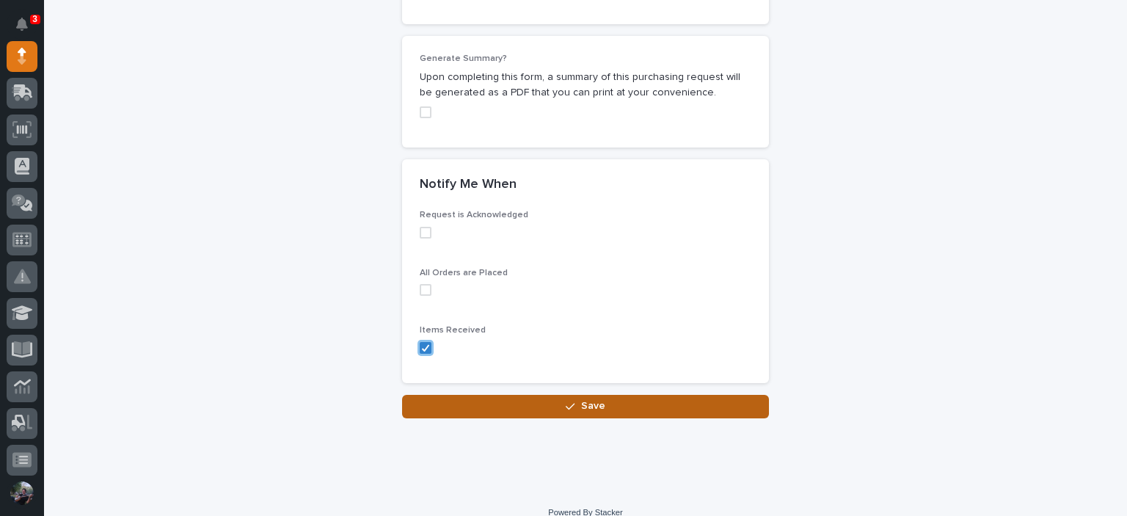
scroll to position [1264, 0]
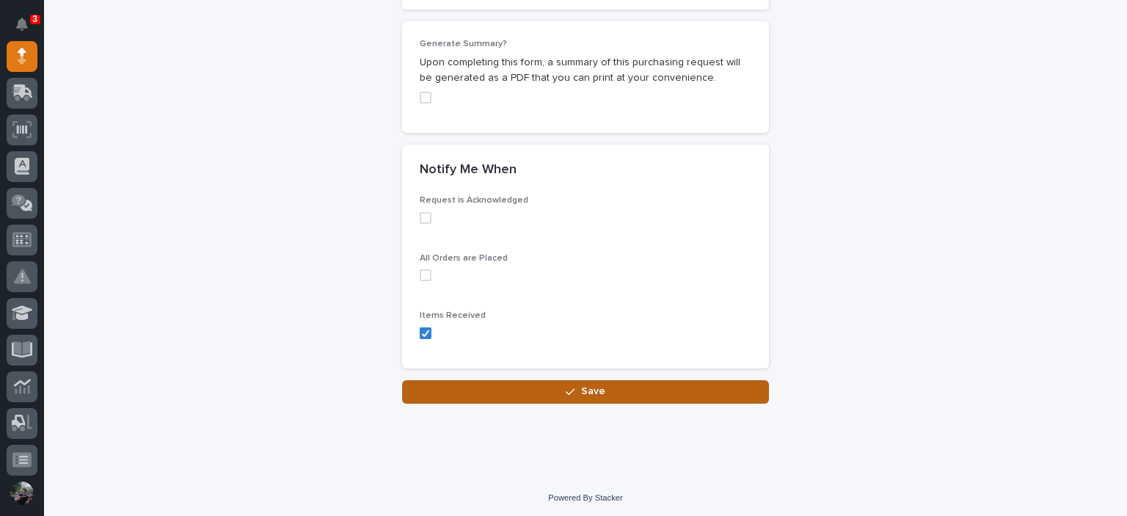
click at [547, 398] on button "Save" at bounding box center [585, 391] width 367 height 23
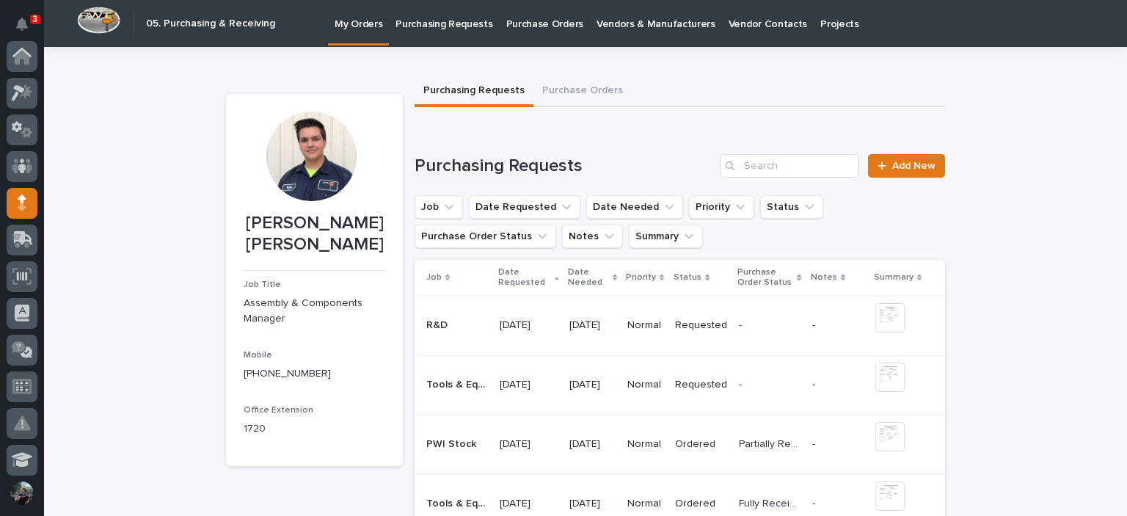
click at [22, 20] on icon "Notifications" at bounding box center [22, 24] width 12 height 13
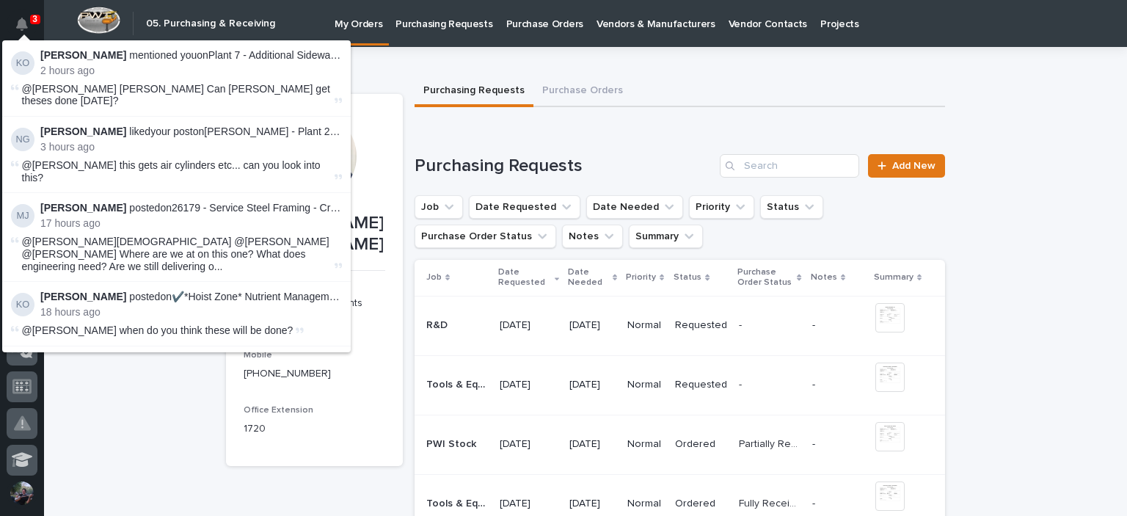
scroll to position [147, 0]
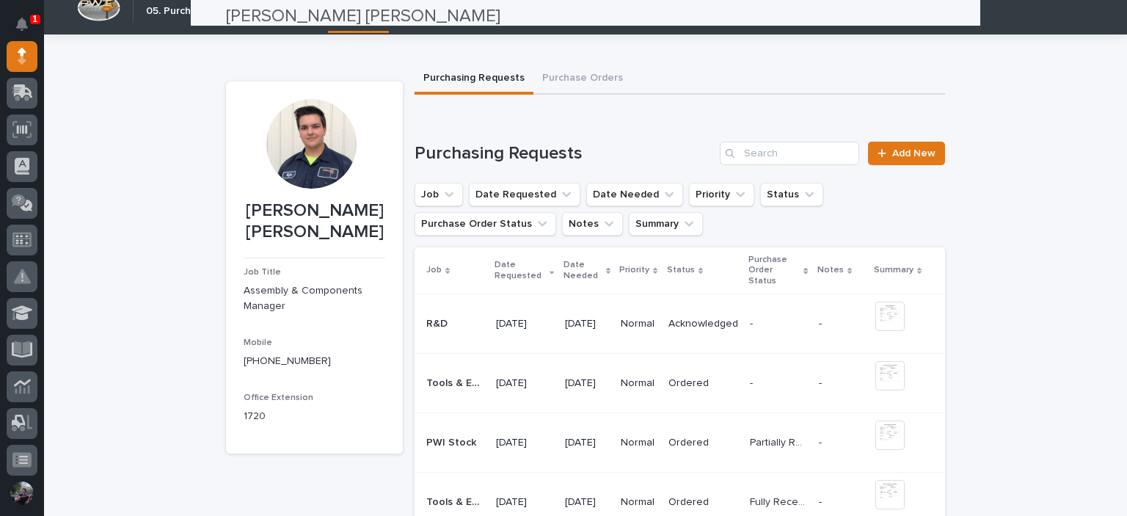
scroll to position [0, 0]
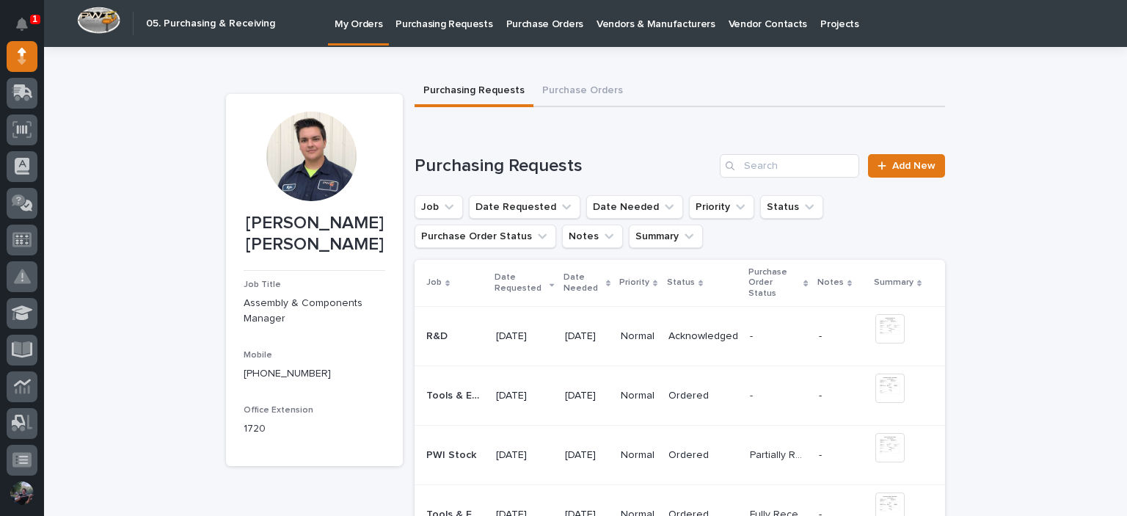
click at [478, 346] on td "R&D R&D" at bounding box center [453, 336] width 76 height 59
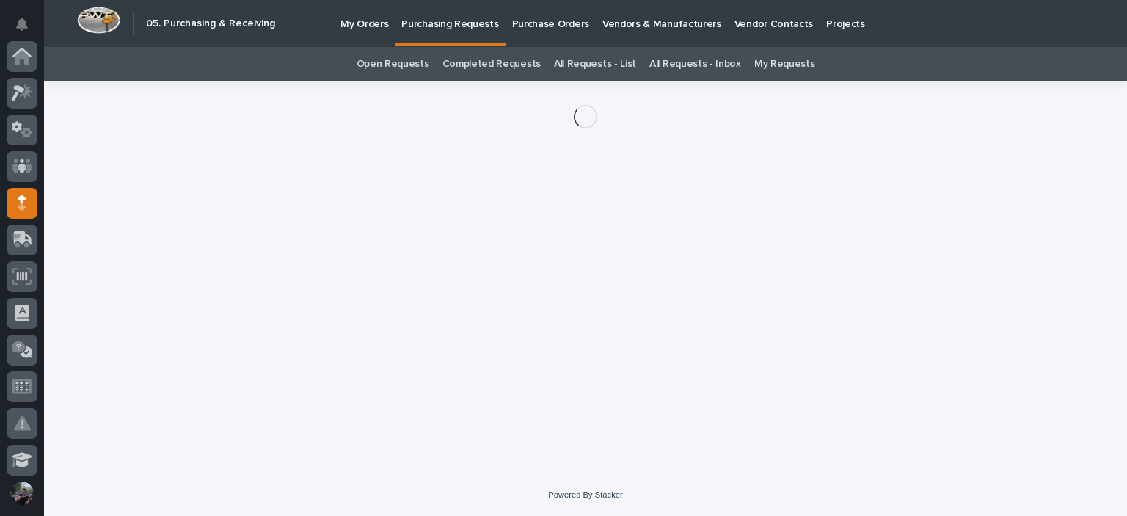
scroll to position [147, 0]
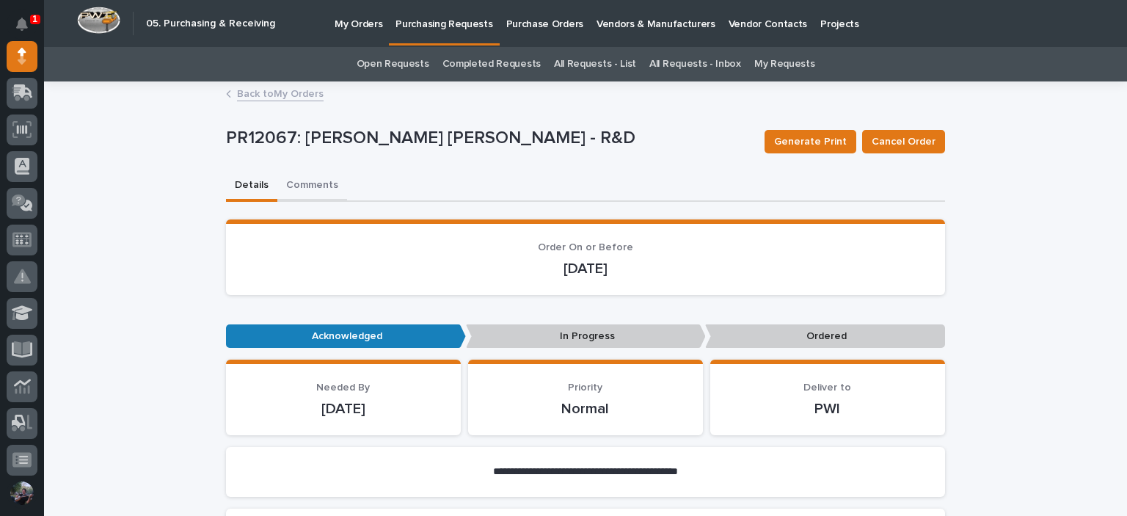
click at [322, 192] on button "Comments" at bounding box center [312, 186] width 70 height 31
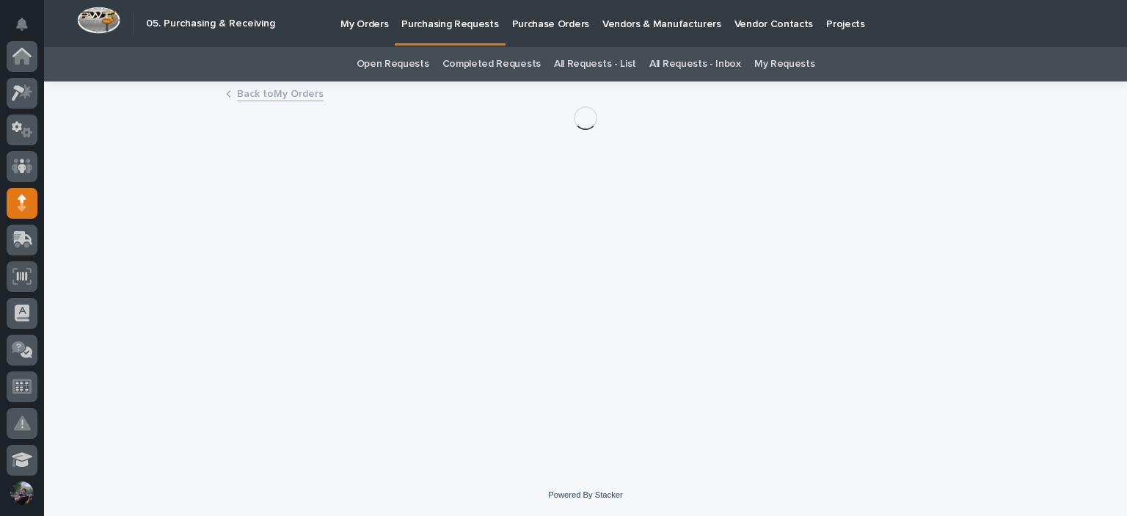
scroll to position [147, 0]
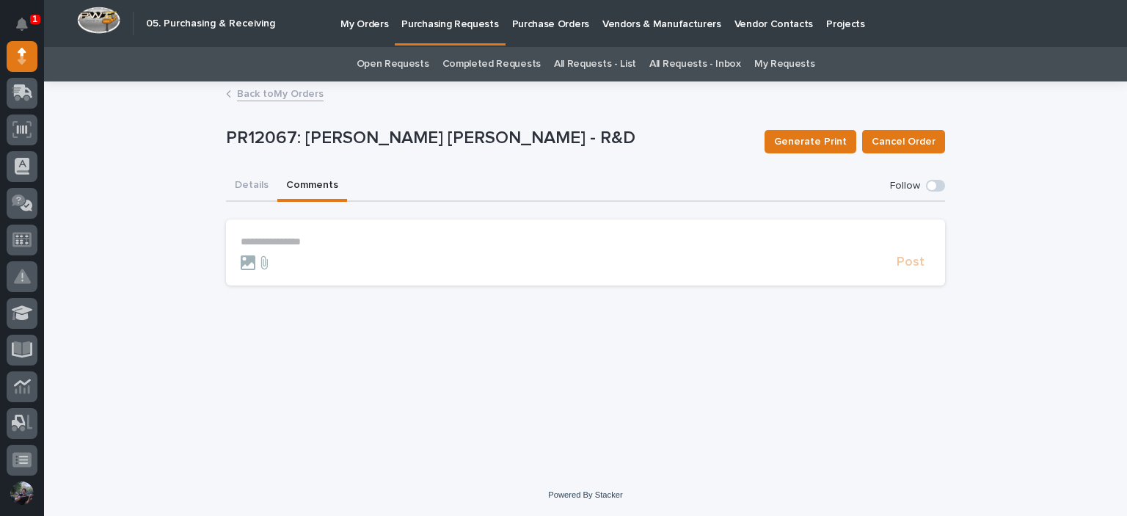
click at [272, 99] on link "Back to My Orders" at bounding box center [280, 92] width 87 height 17
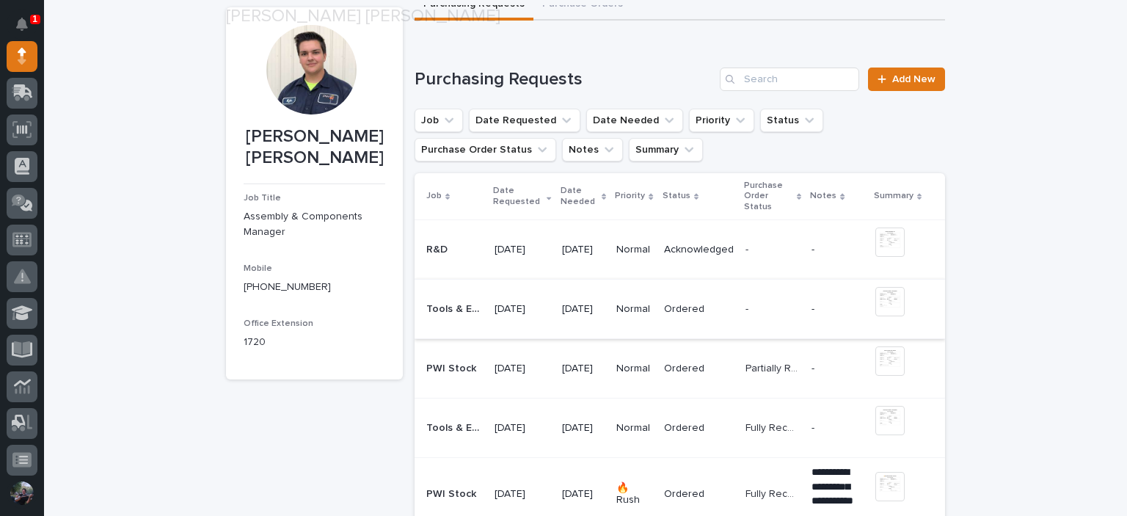
scroll to position [98, 0]
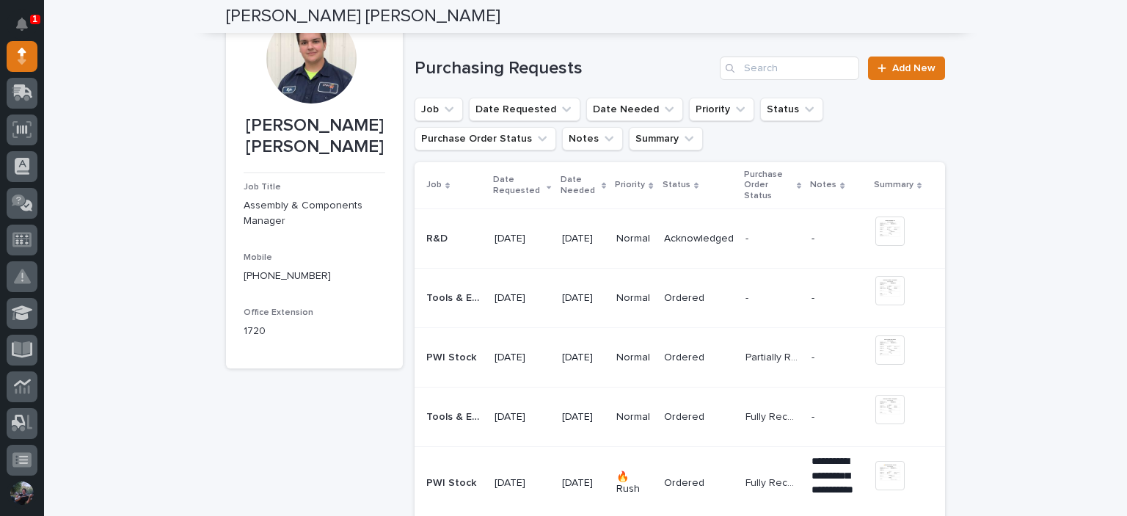
click at [687, 306] on div "Ordered" at bounding box center [699, 298] width 70 height 24
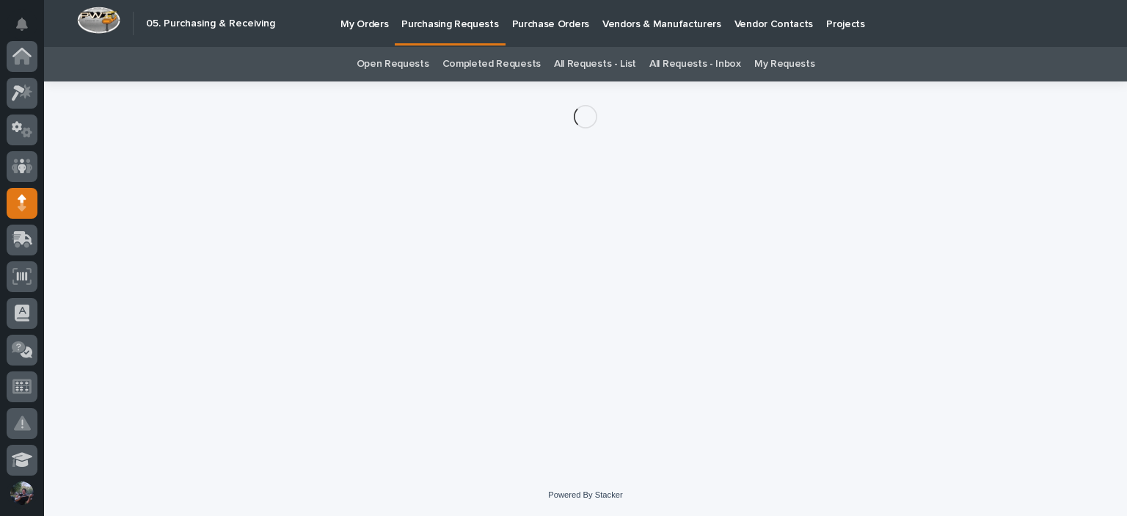
scroll to position [147, 0]
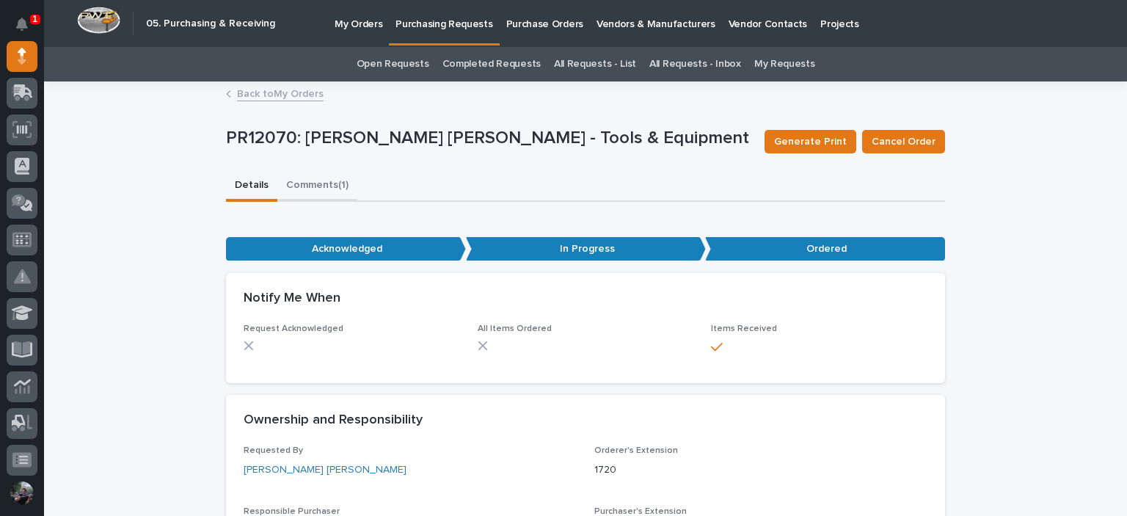
click at [327, 189] on button "Comments (1)" at bounding box center [317, 186] width 80 height 31
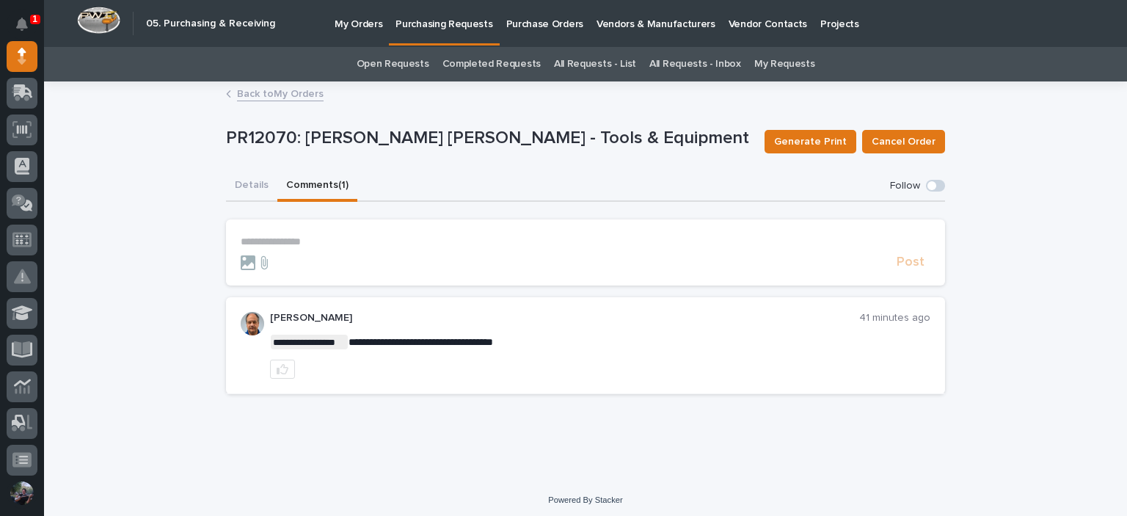
click at [341, 241] on p "**********" at bounding box center [586, 242] width 690 height 12
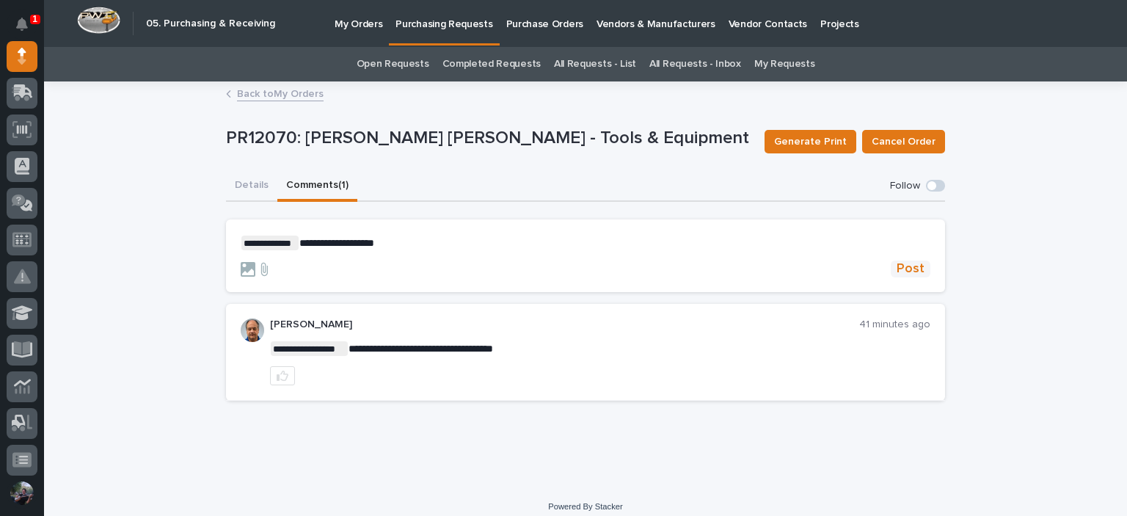
click at [900, 273] on span "Post" at bounding box center [911, 269] width 28 height 17
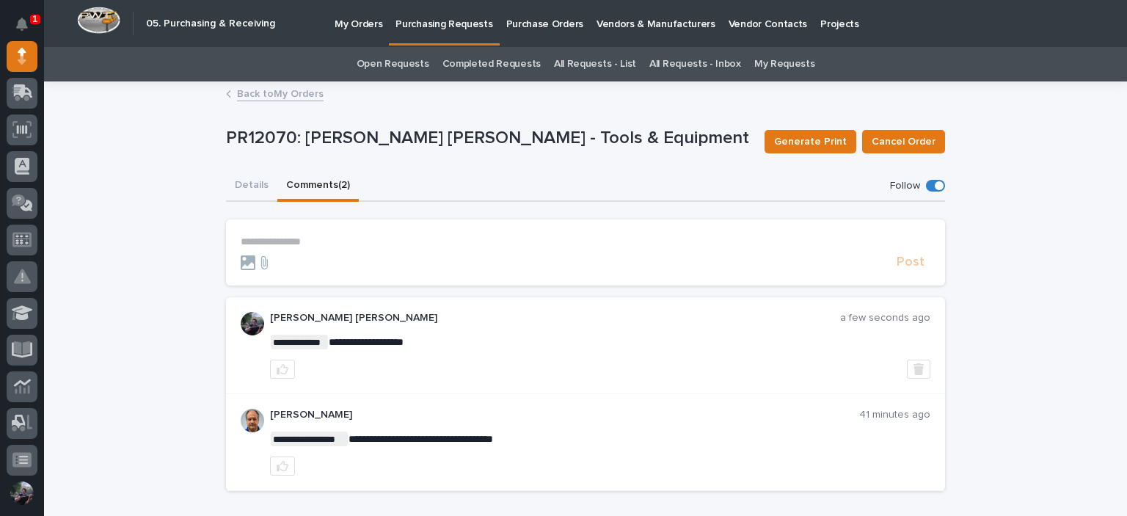
click at [267, 100] on link "Back to My Orders" at bounding box center [280, 92] width 87 height 17
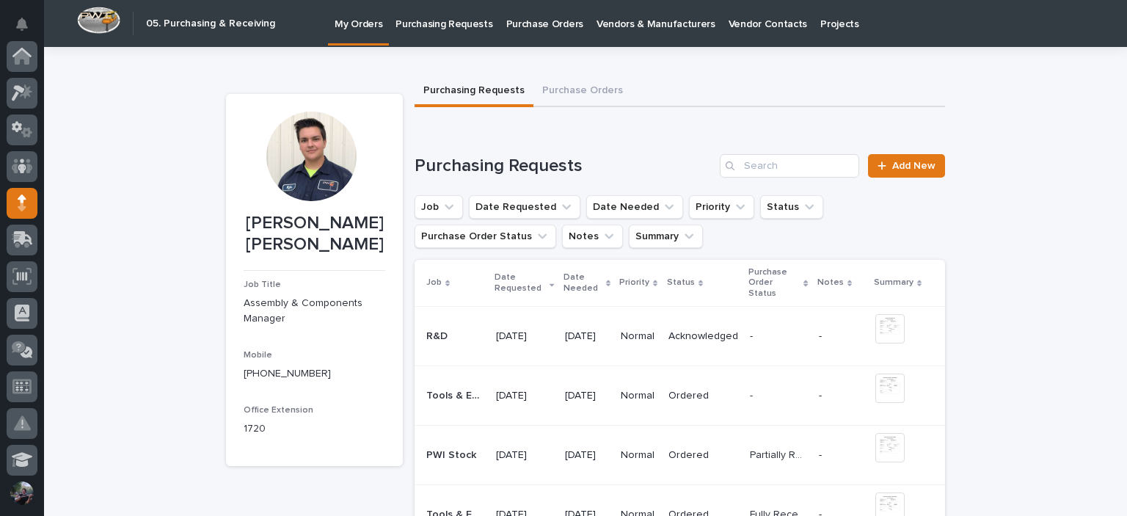
scroll to position [147, 0]
